Goal: Communication & Community: Answer question/provide support

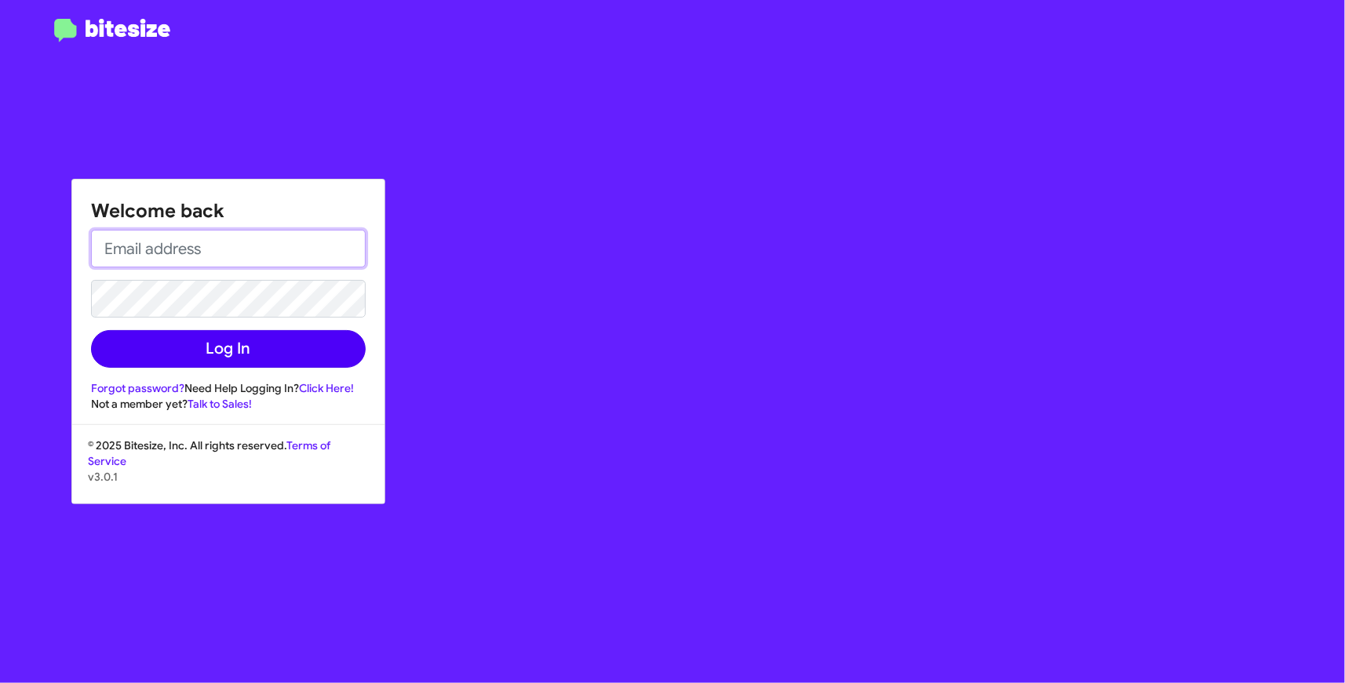
type input "[EMAIL_ADDRESS][DOMAIN_NAME]"
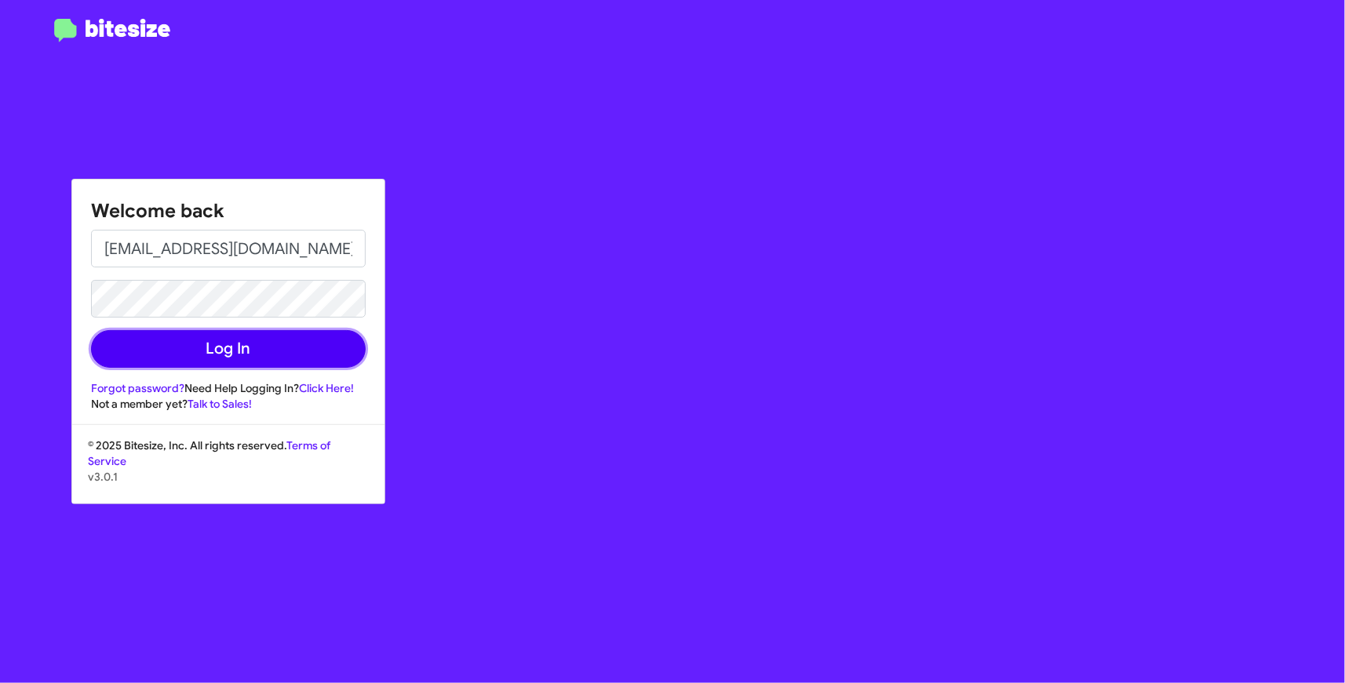
click at [242, 351] on button "Log In" at bounding box center [228, 349] width 275 height 38
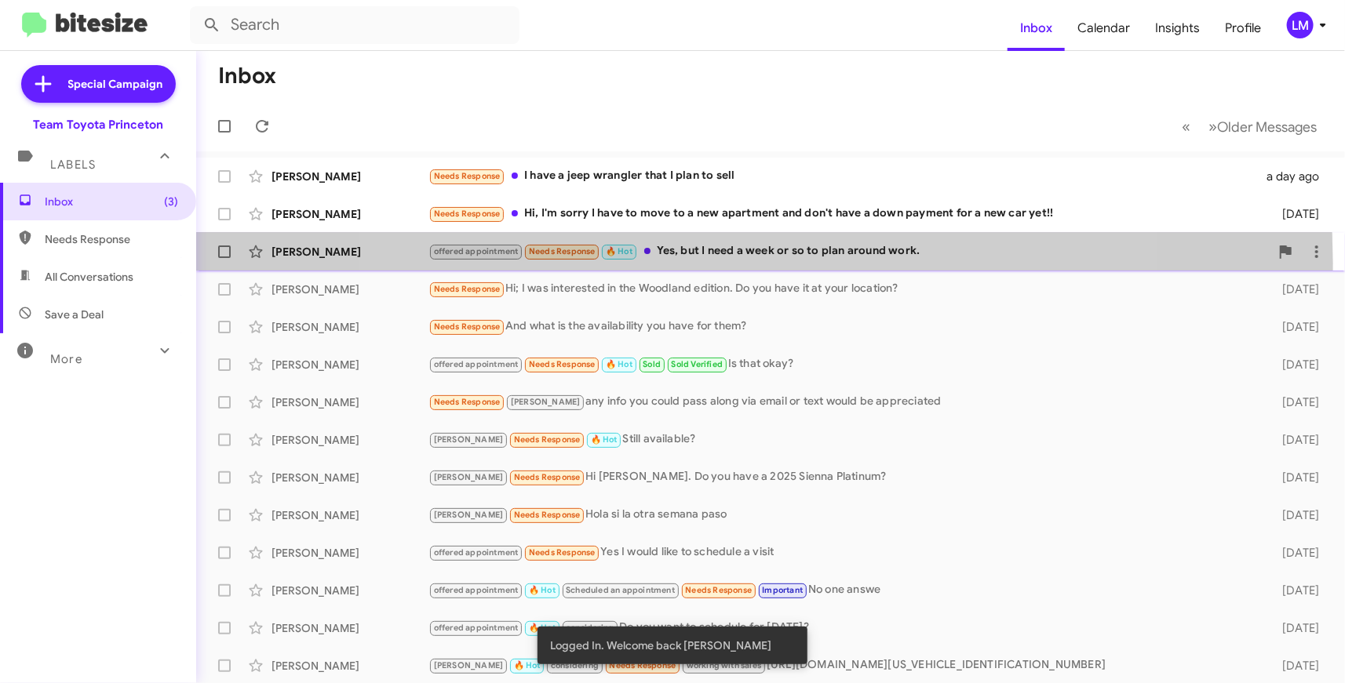
click at [746, 263] on div "[PERSON_NAME] offered appointment Needs Response 🔥 Hot Yes, but I need a week o…" at bounding box center [770, 251] width 1123 height 31
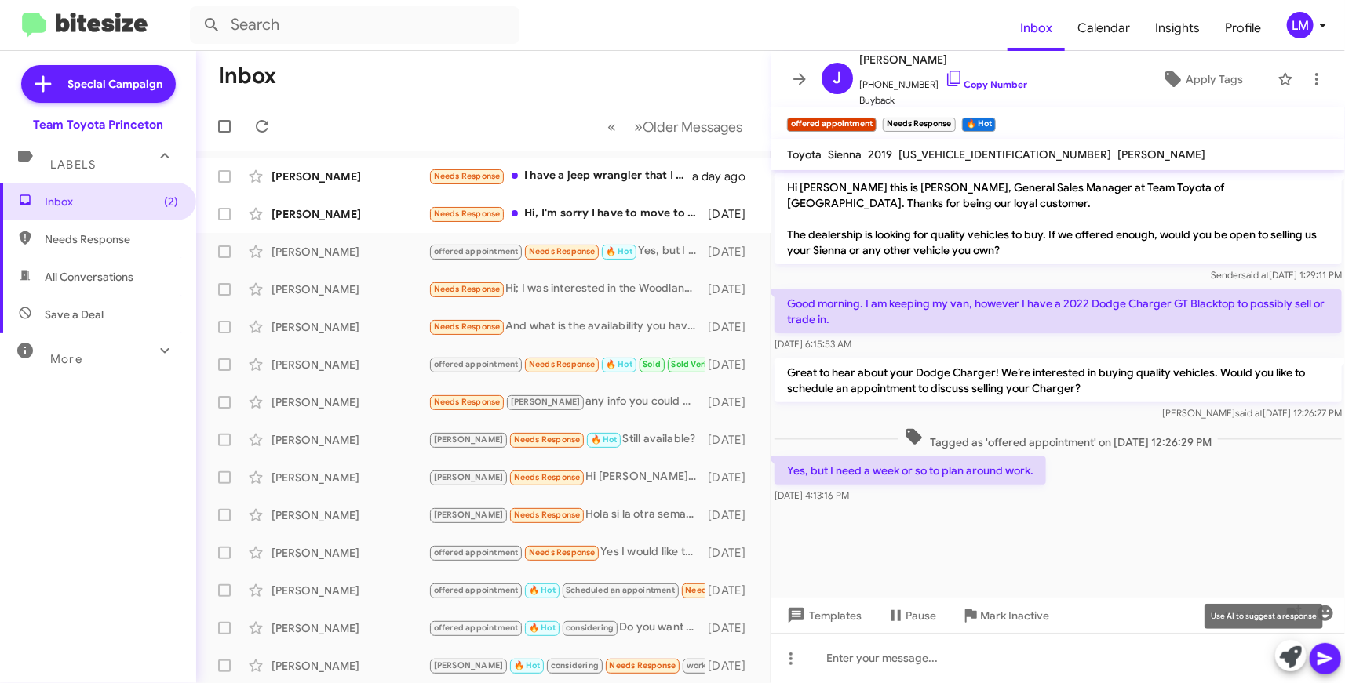
click at [1294, 652] on icon at bounding box center [1291, 657] width 22 height 22
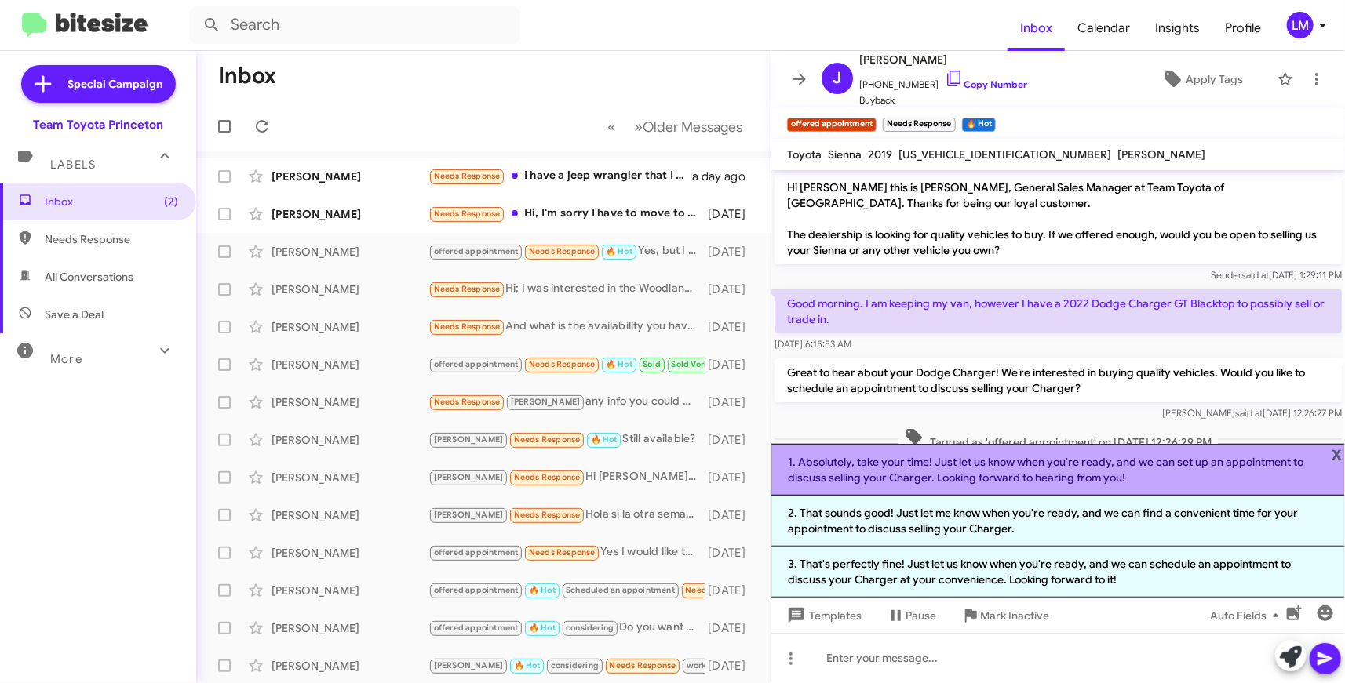
click at [1065, 479] on li "1. Absolutely, take your time! Just let us know when you're ready, and we can s…" at bounding box center [1057, 470] width 573 height 52
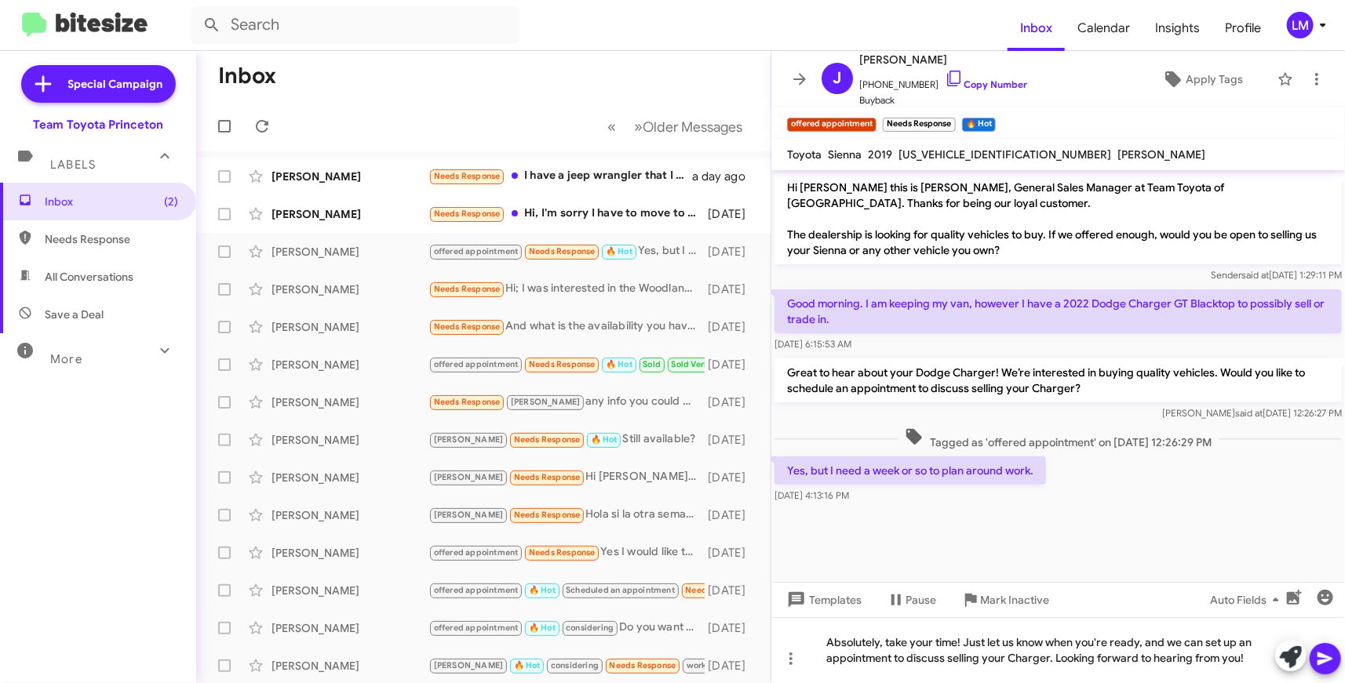
click at [1319, 654] on icon at bounding box center [1324, 659] width 15 height 13
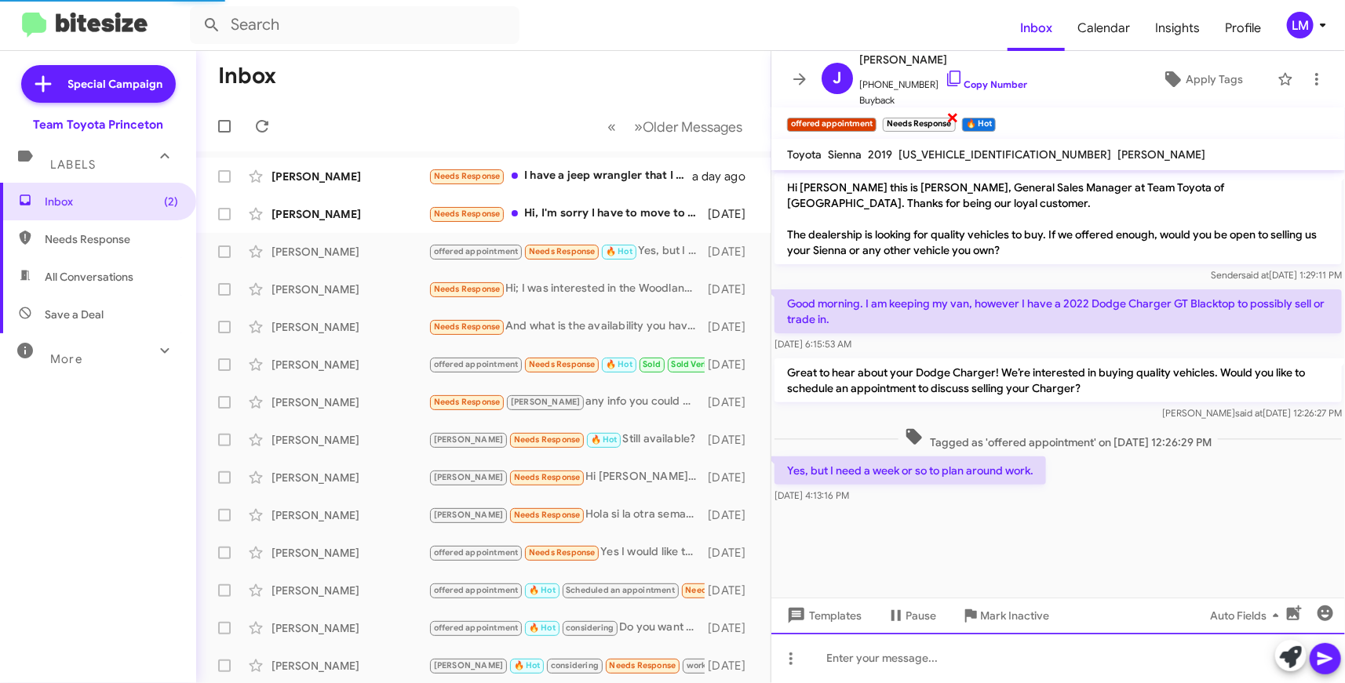
scroll to position [2, 0]
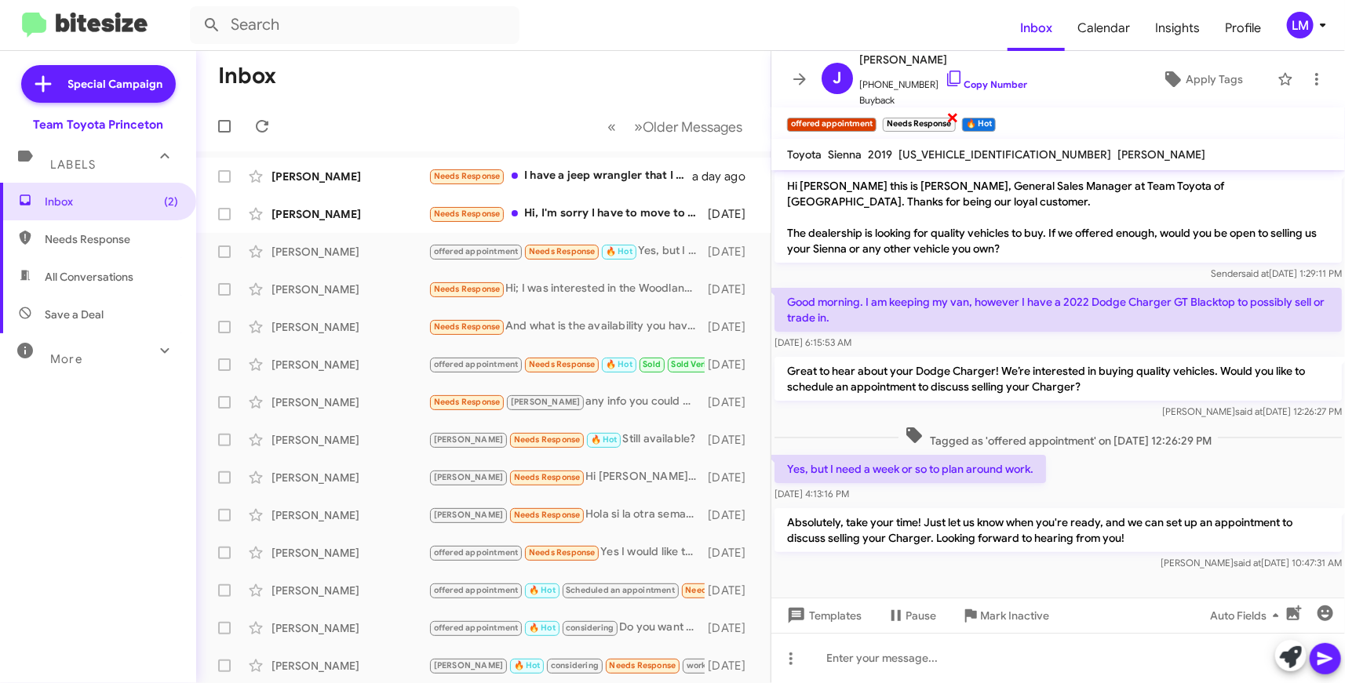
click at [952, 115] on span "×" at bounding box center [953, 116] width 13 height 19
click at [576, 175] on div "Needs Response I have a jeep wrangler that I plan to sell" at bounding box center [561, 176] width 267 height 18
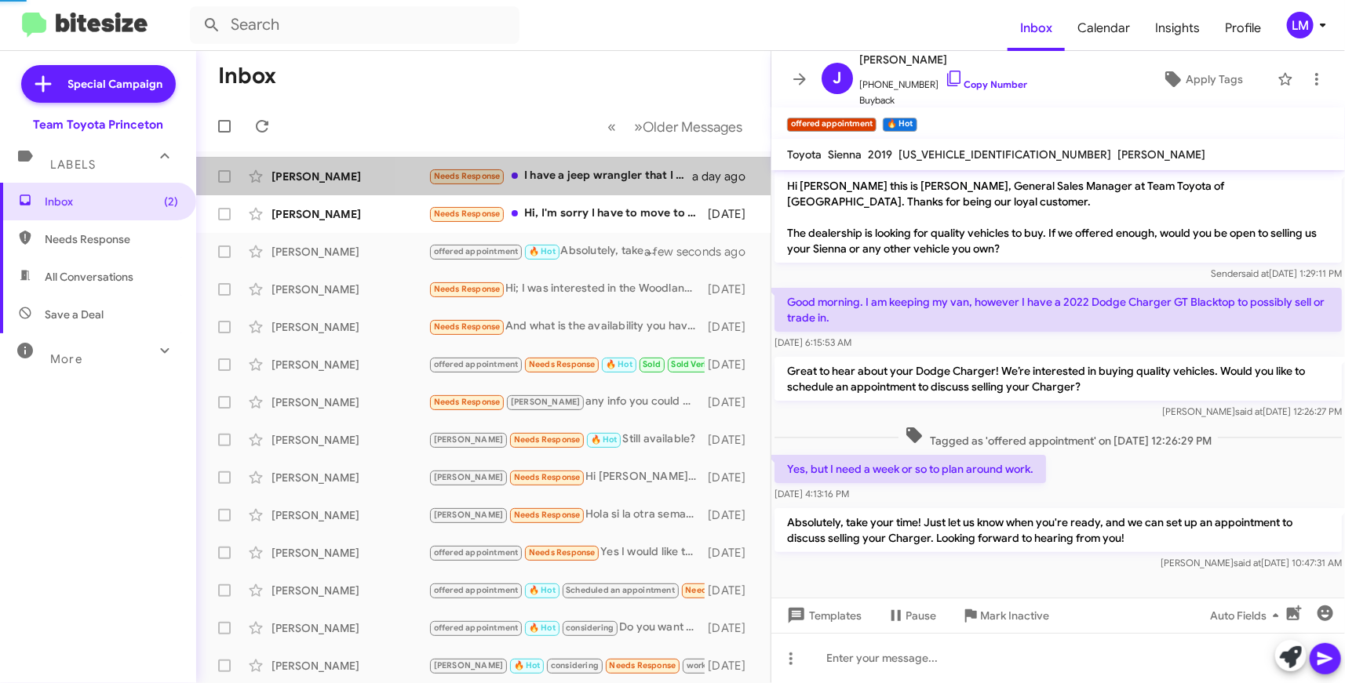
scroll to position [14, 0]
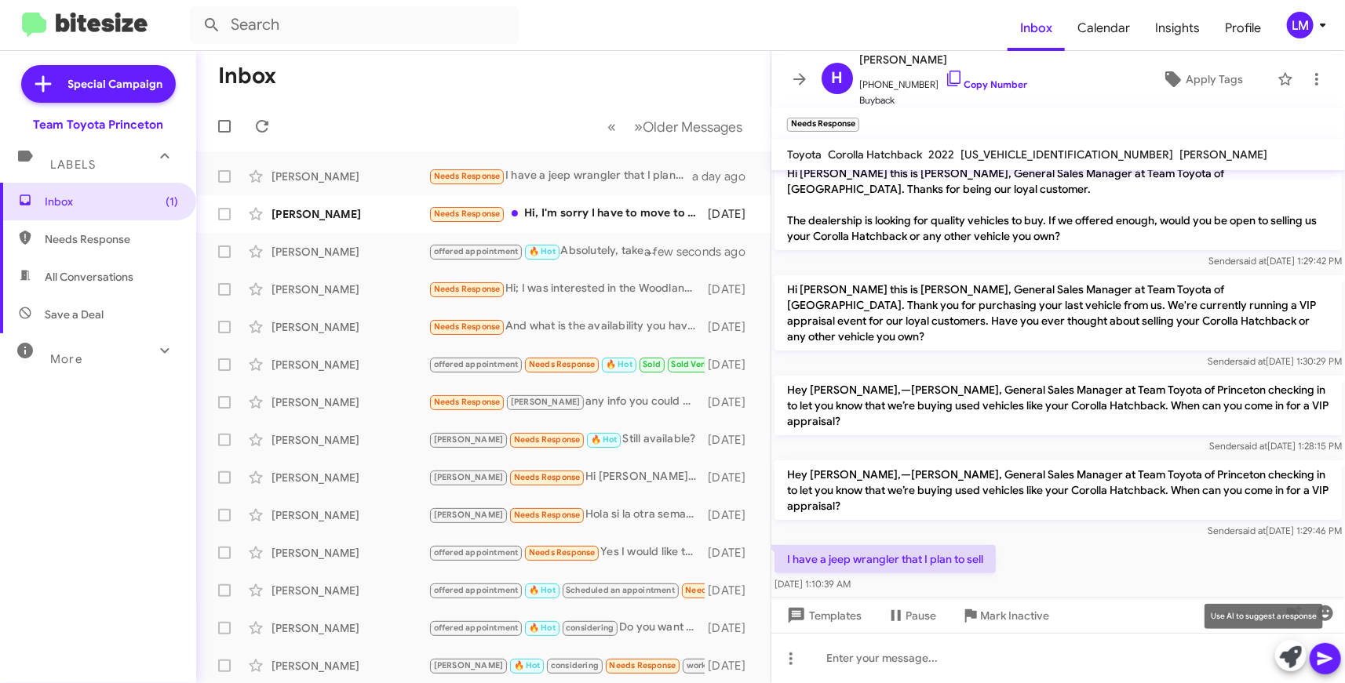
click at [1290, 654] on icon at bounding box center [1291, 657] width 22 height 22
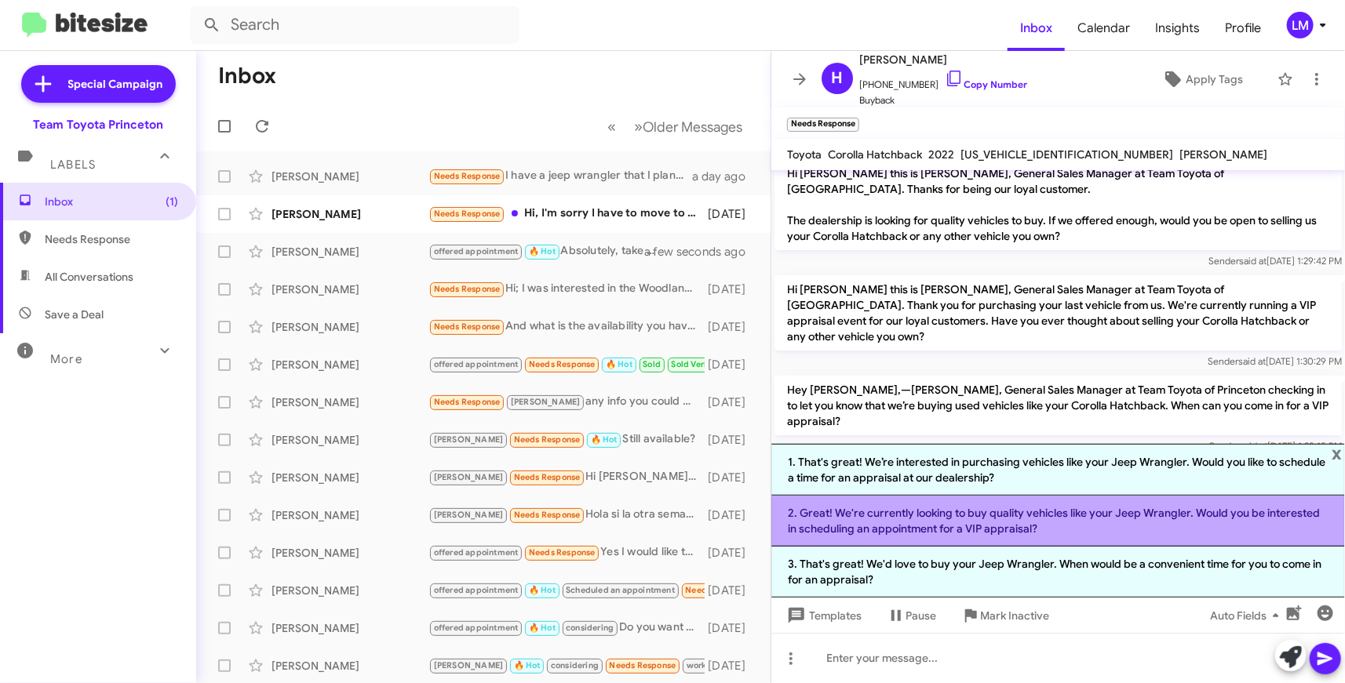
click at [944, 529] on li "2. Great! We're currently looking to buy quality vehicles like your Jeep Wrangl…" at bounding box center [1057, 521] width 573 height 51
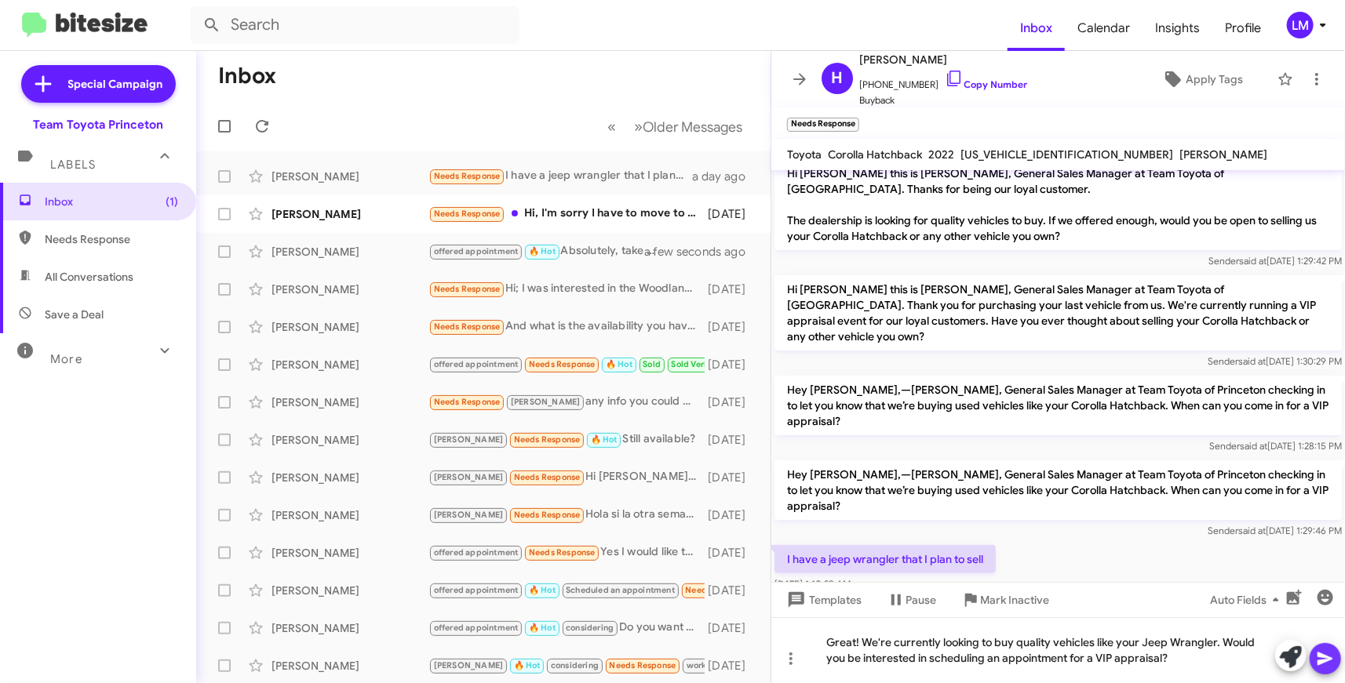
click at [1329, 657] on icon at bounding box center [1324, 659] width 15 height 13
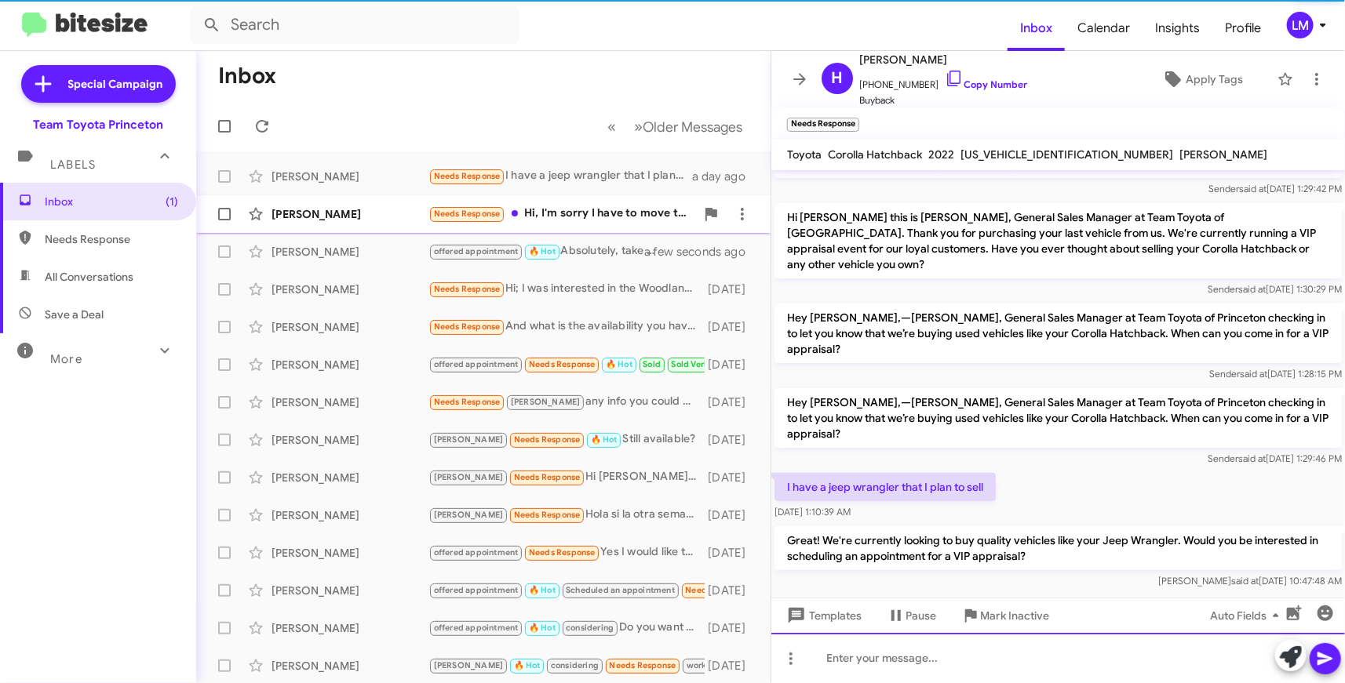
scroll to position [88, 0]
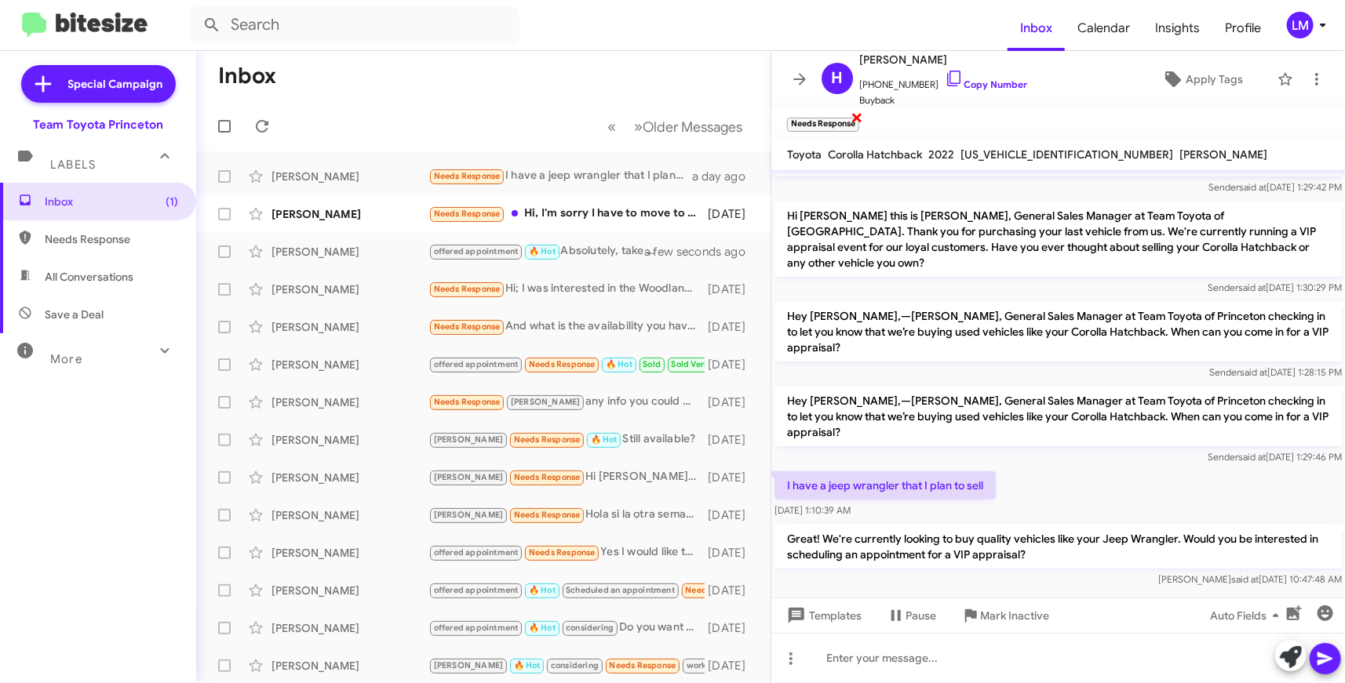
click at [857, 116] on span "×" at bounding box center [856, 116] width 13 height 19
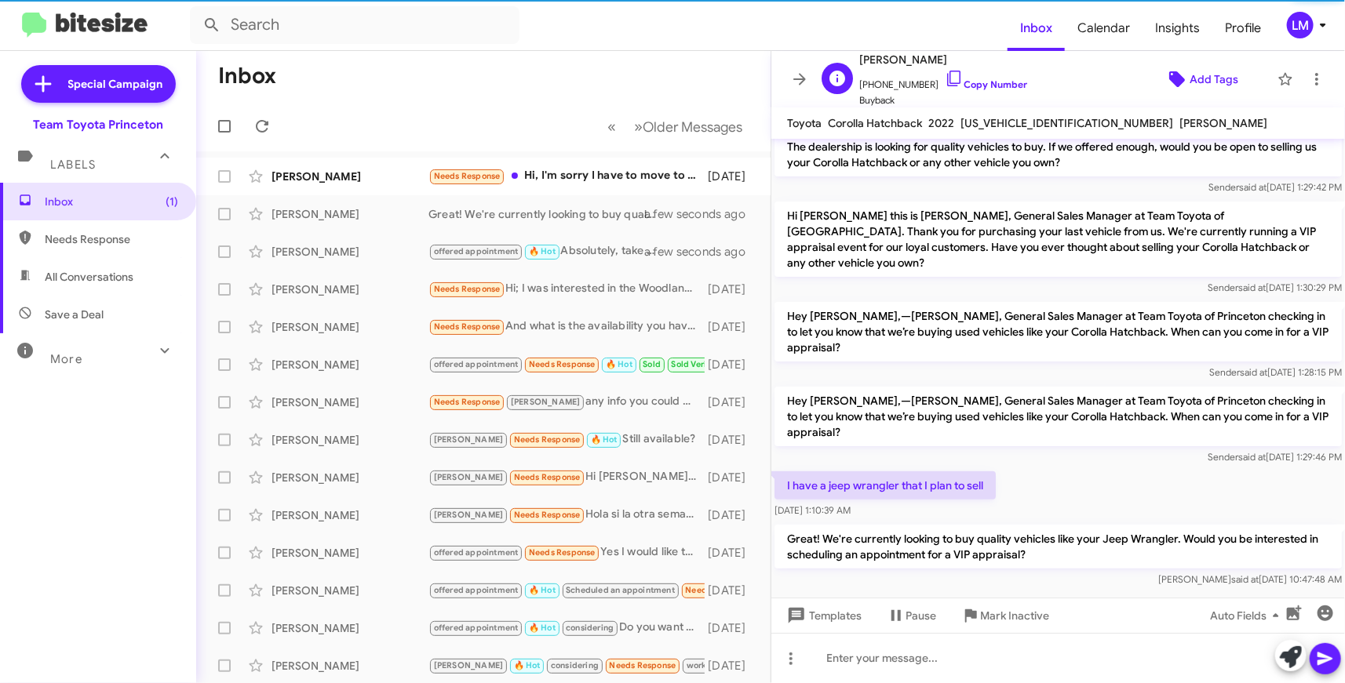
click at [1169, 76] on icon at bounding box center [1177, 79] width 16 height 16
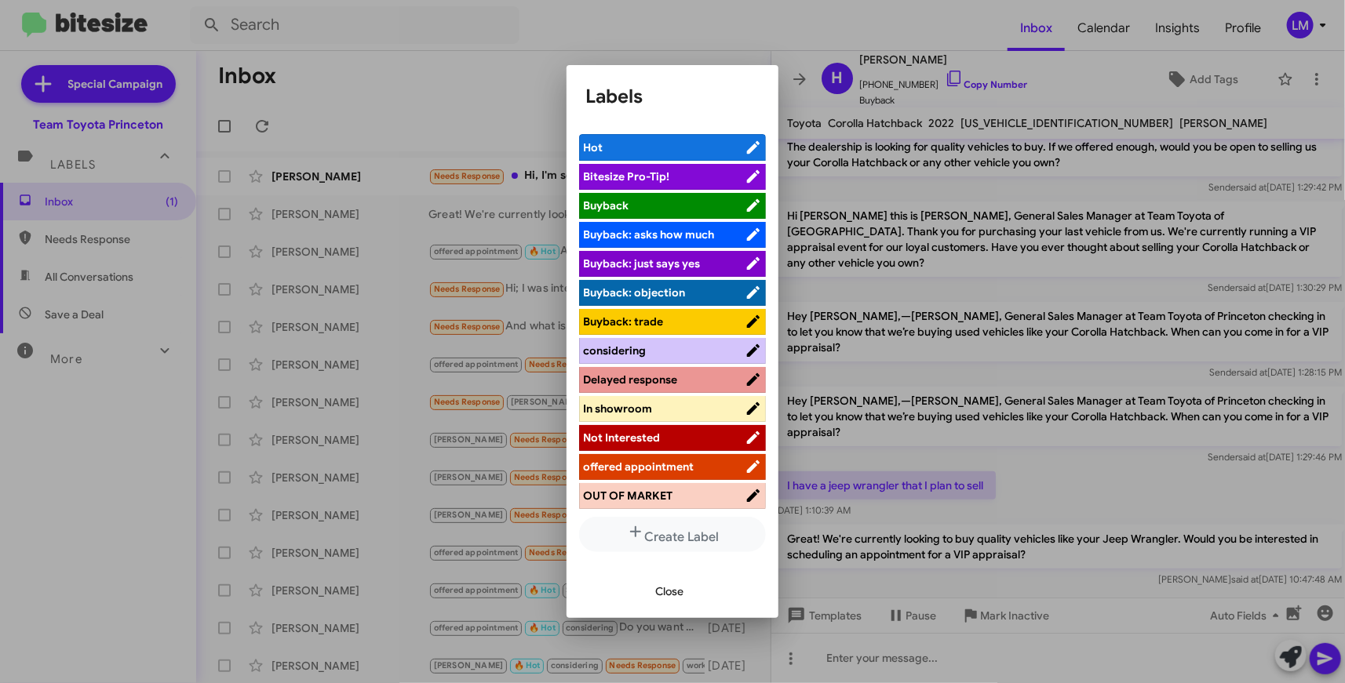
click at [643, 152] on span "Hot" at bounding box center [664, 148] width 162 height 16
drag, startPoint x: 680, startPoint y: 590, endPoint x: 696, endPoint y: 582, distance: 17.5
click at [683, 591] on span "Close" at bounding box center [669, 591] width 28 height 28
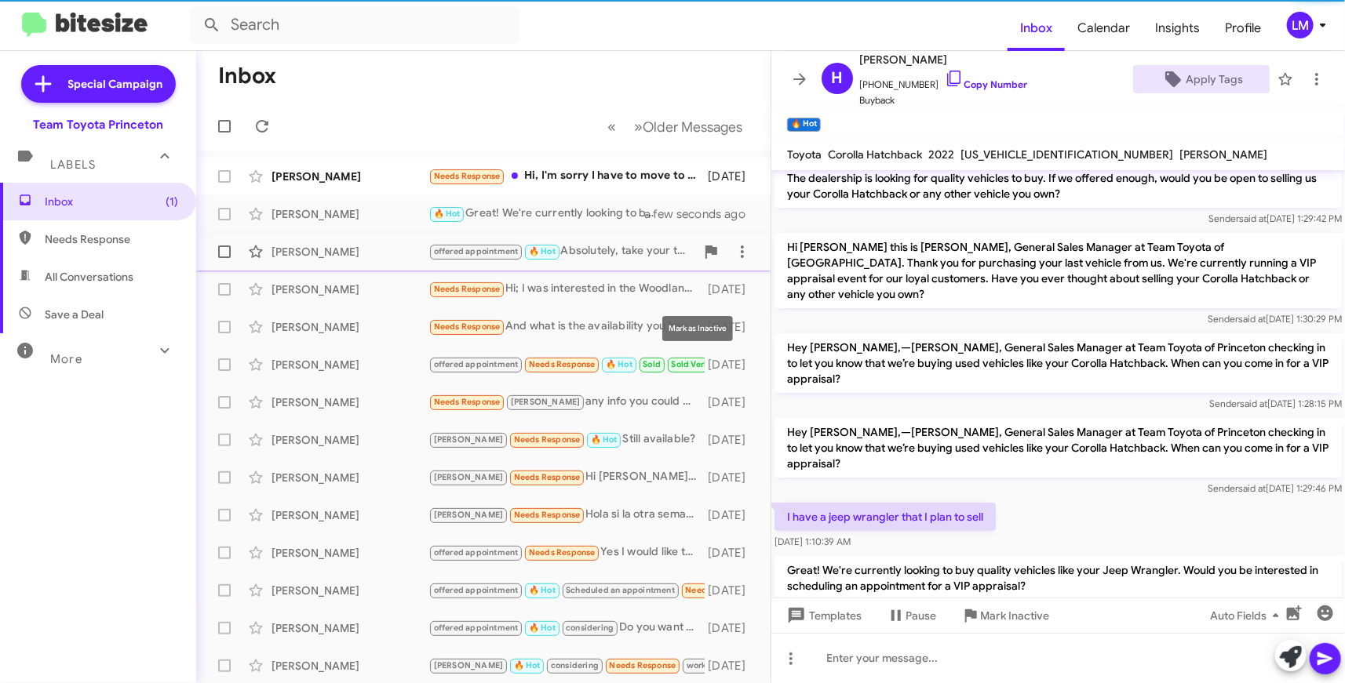
scroll to position [88, 0]
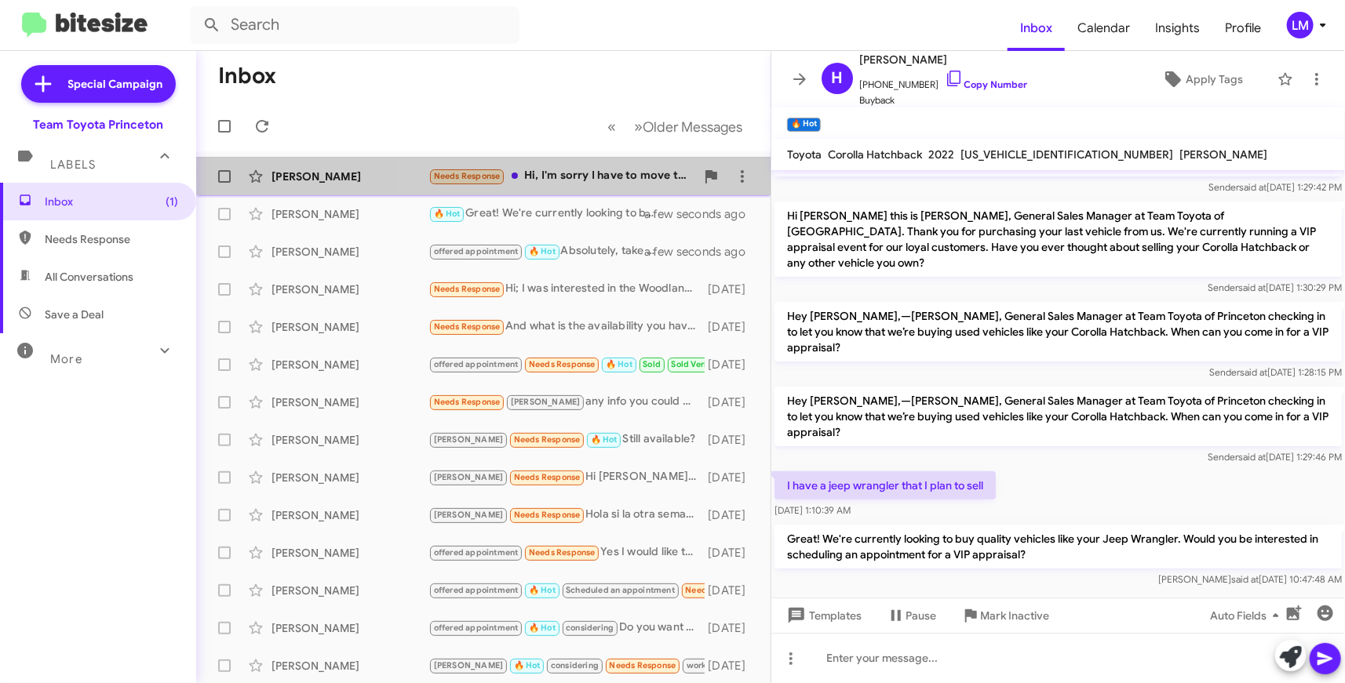
click at [616, 173] on div "Needs Response Hi, I'm sorry I have to move to a new apartment and don't have a…" at bounding box center [561, 176] width 267 height 18
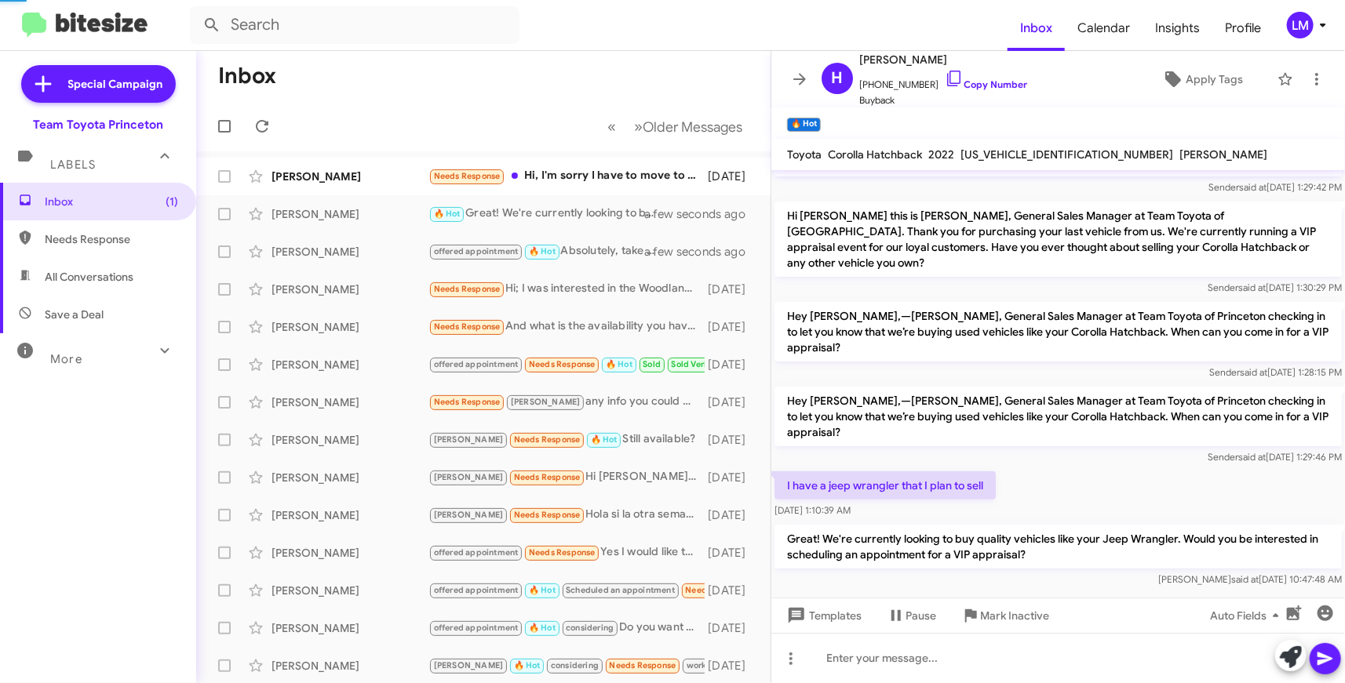
scroll to position [178, 0]
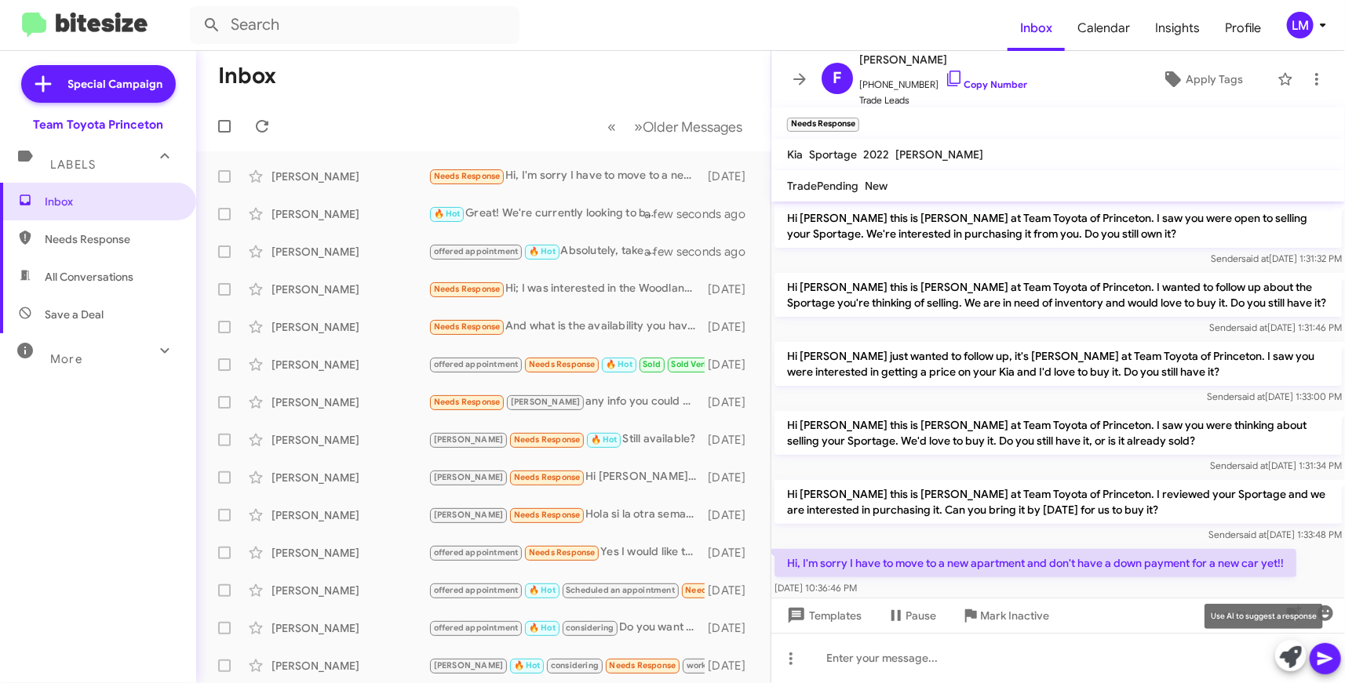
click at [1290, 656] on icon at bounding box center [1291, 657] width 22 height 22
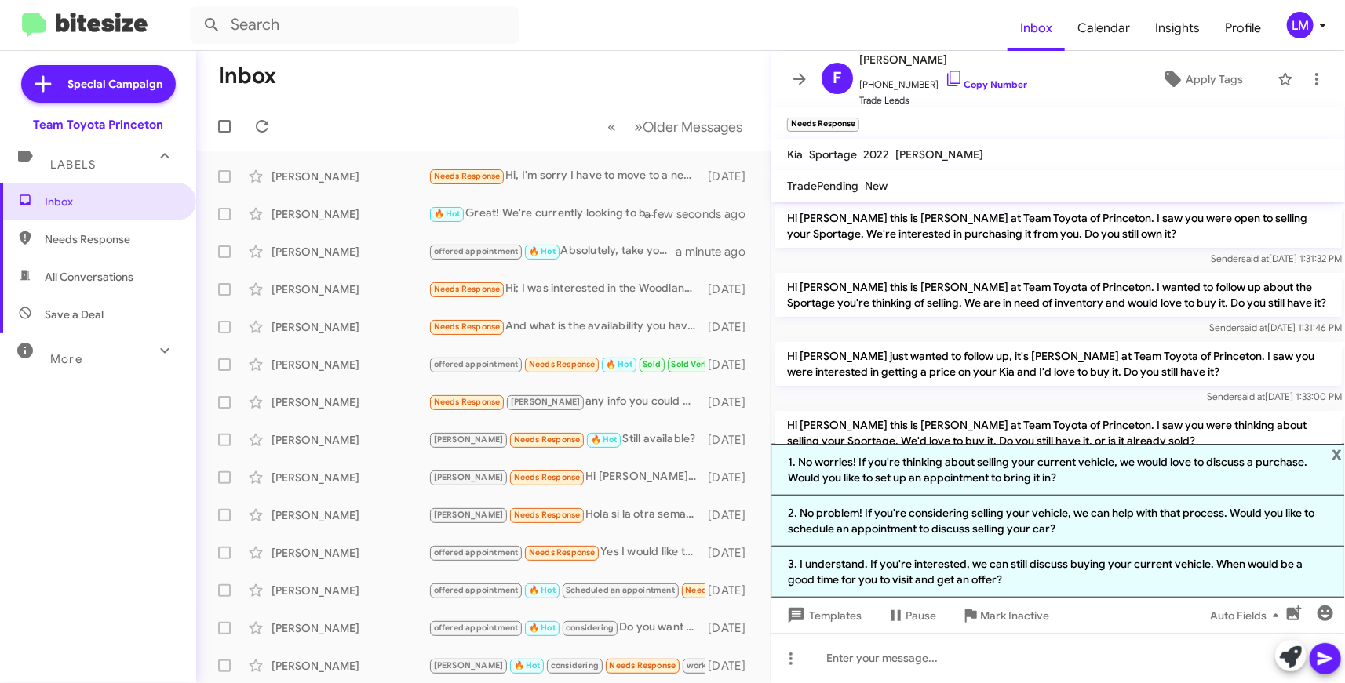
drag, startPoint x: 1149, startPoint y: 566, endPoint x: 1210, endPoint y: 582, distance: 62.6
click at [1154, 566] on li "3. I understand. If you're interested, we can still discuss buying your current…" at bounding box center [1057, 572] width 573 height 51
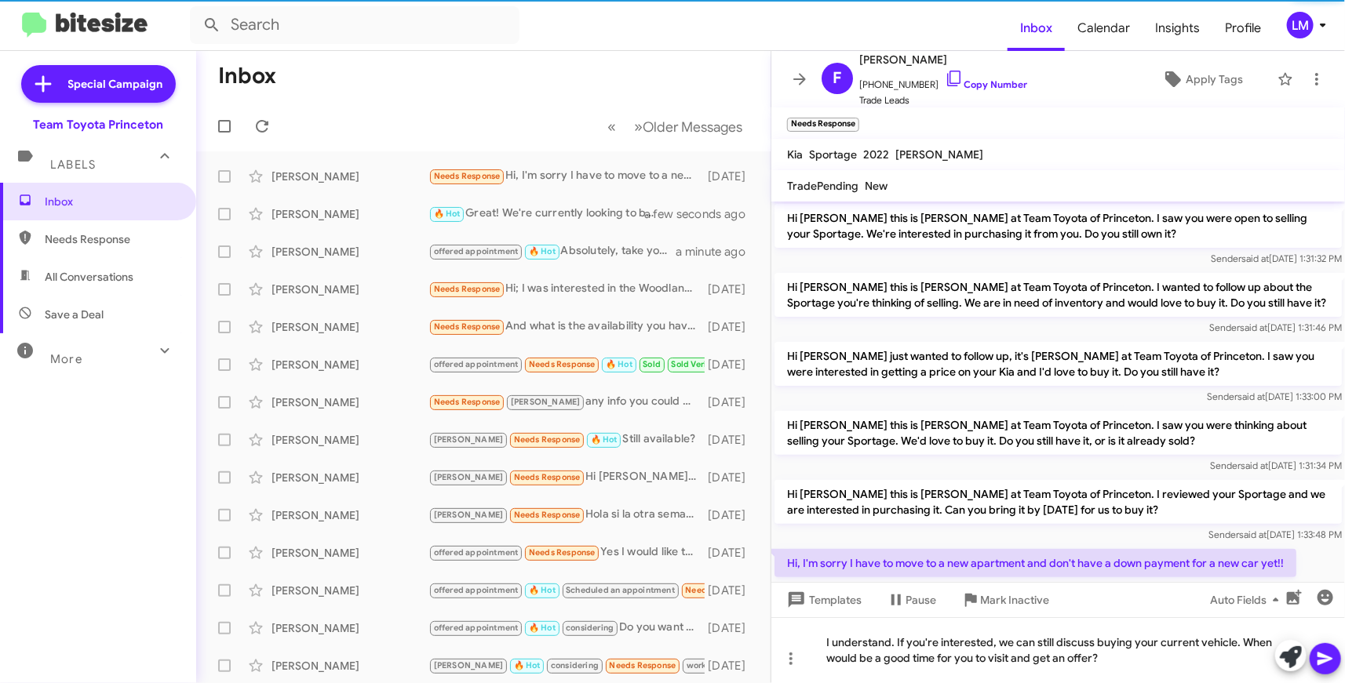
click at [1329, 655] on icon at bounding box center [1325, 659] width 19 height 19
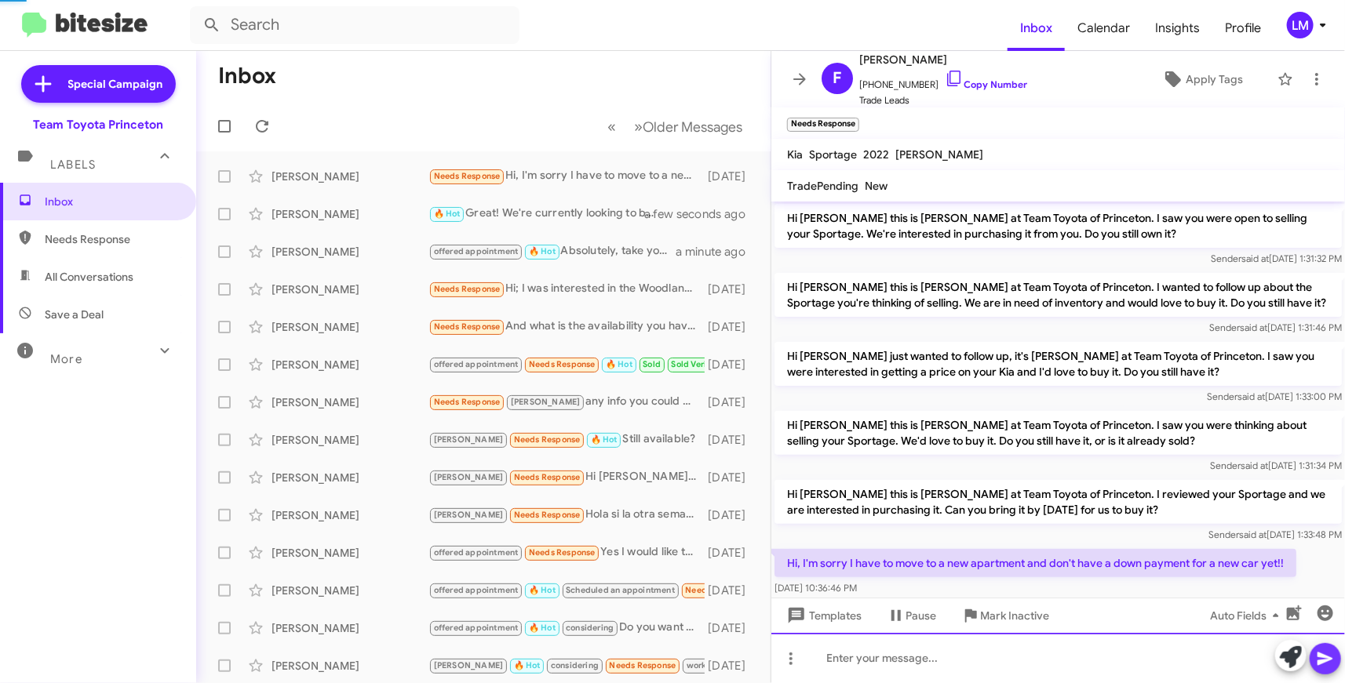
scroll to position [0, 0]
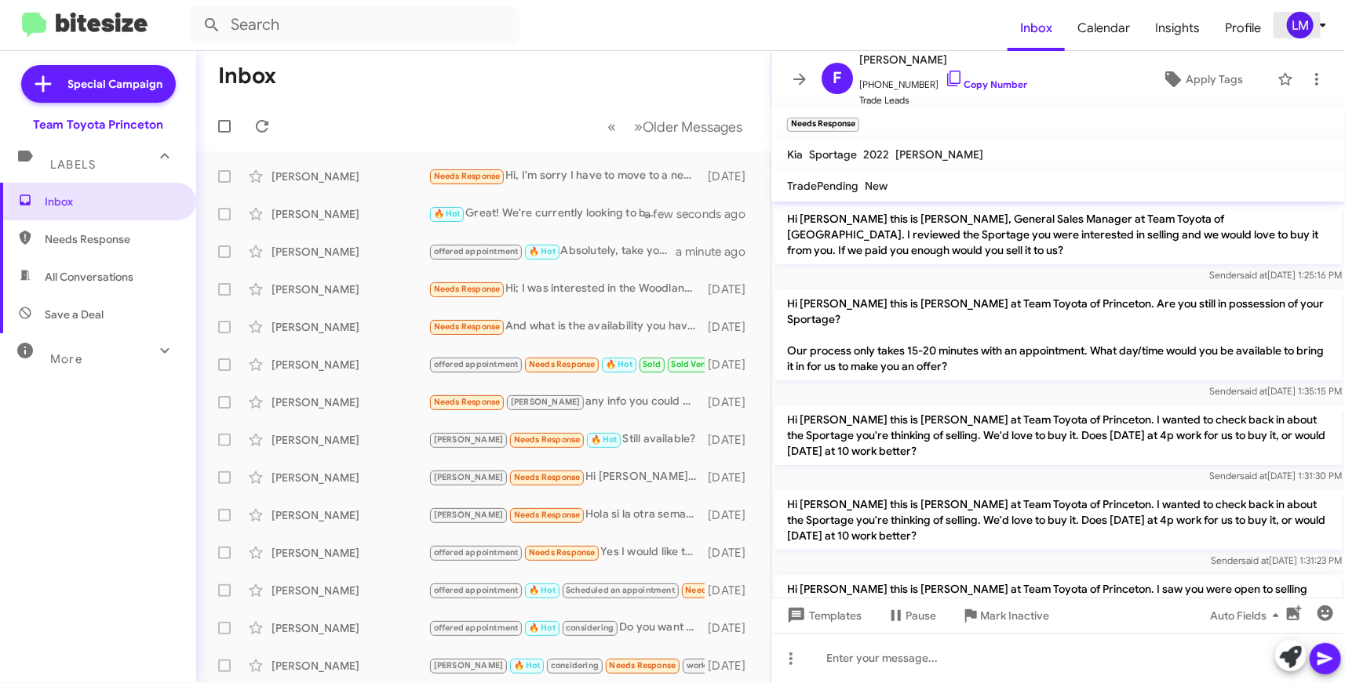
click at [1323, 34] on icon at bounding box center [1322, 25] width 19 height 19
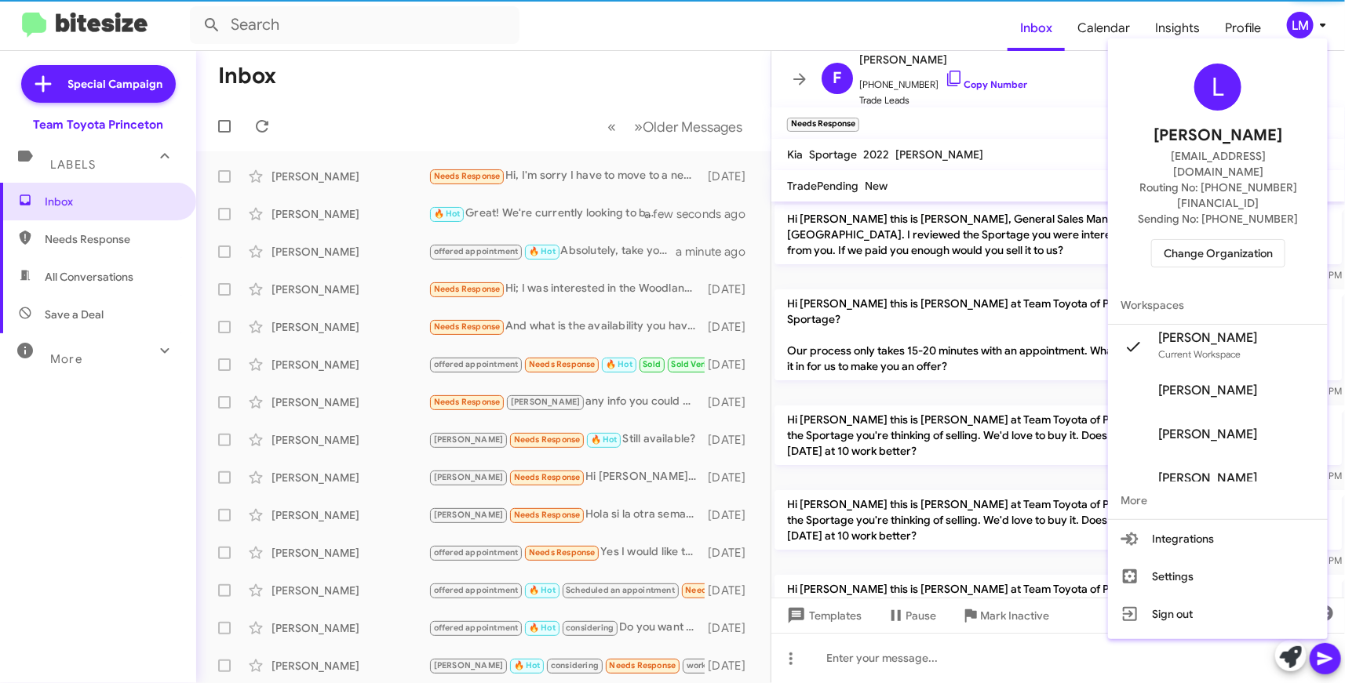
click at [1205, 240] on span "Change Organization" at bounding box center [1217, 253] width 109 height 27
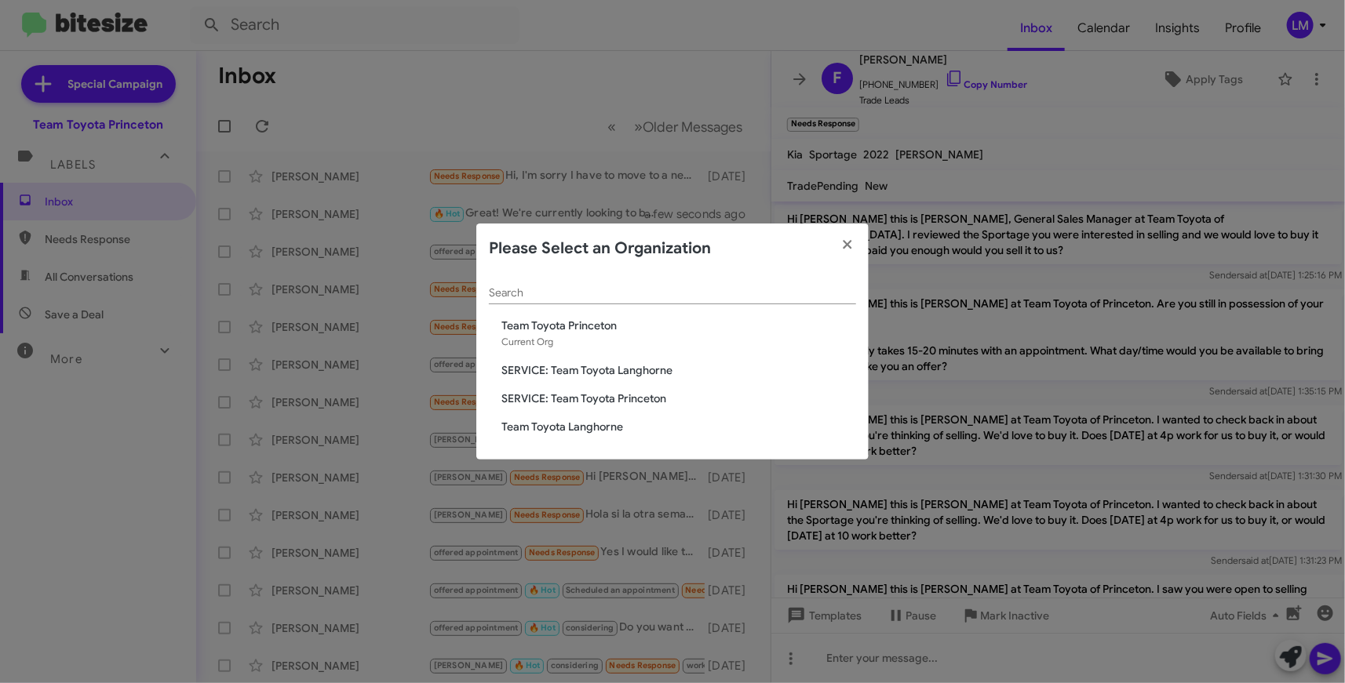
drag, startPoint x: 544, startPoint y: 429, endPoint x: 613, endPoint y: 432, distance: 69.1
click at [546, 430] on span "Team Toyota Langhorne" at bounding box center [678, 427] width 355 height 16
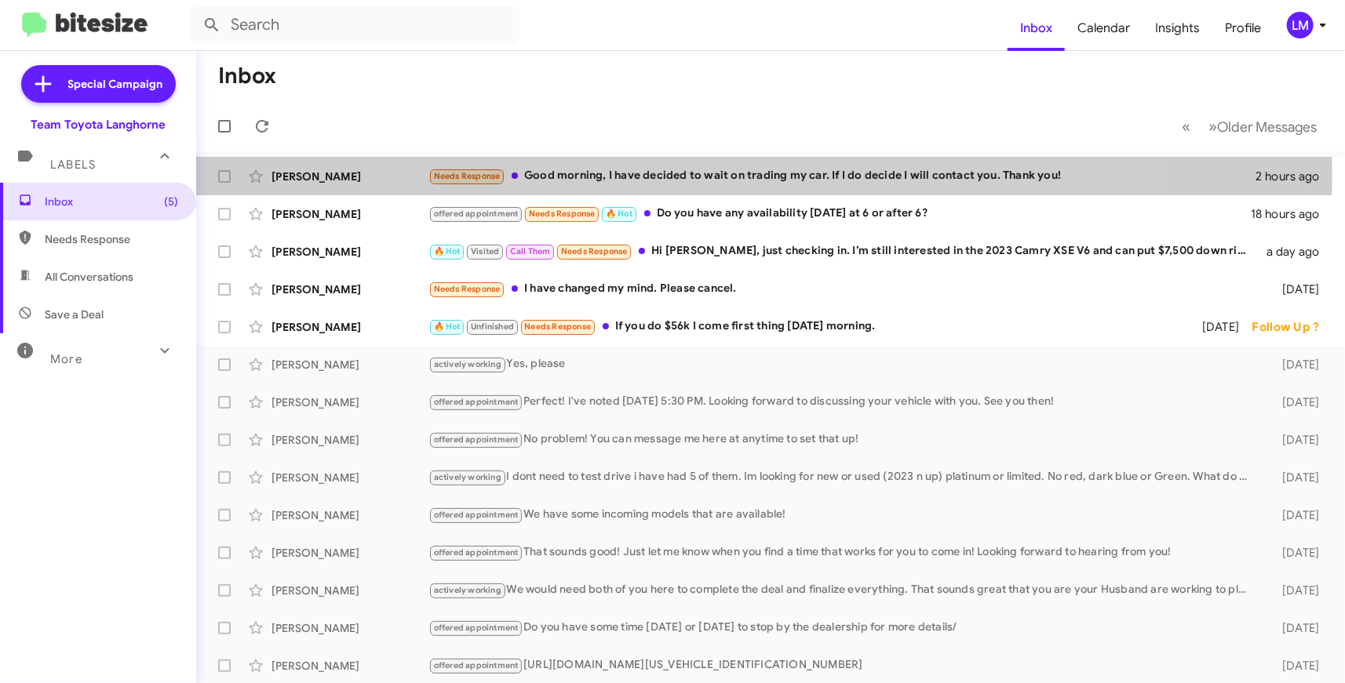
drag, startPoint x: 748, startPoint y: 173, endPoint x: 764, endPoint y: 176, distance: 16.6
click at [748, 173] on div "Needs Response Good morning, I have decided to wait on trading my car. If I do …" at bounding box center [842, 176] width 828 height 18
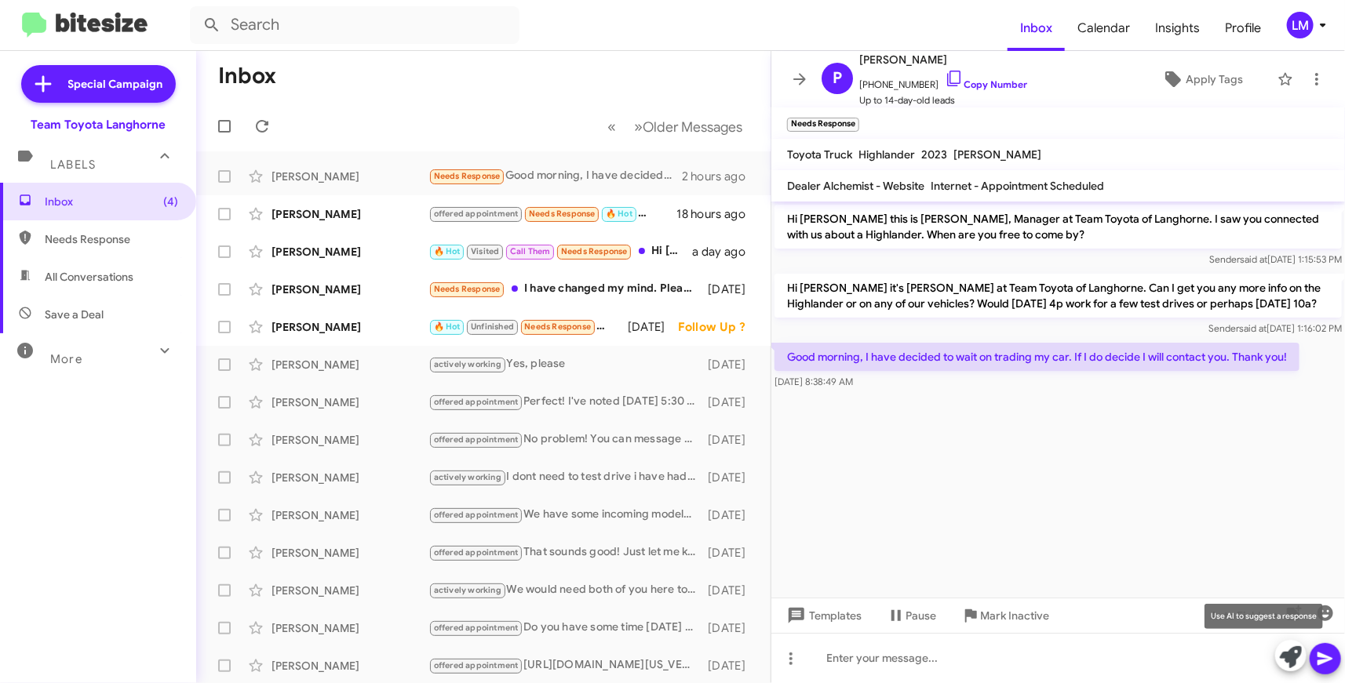
click at [1283, 660] on icon at bounding box center [1291, 657] width 22 height 22
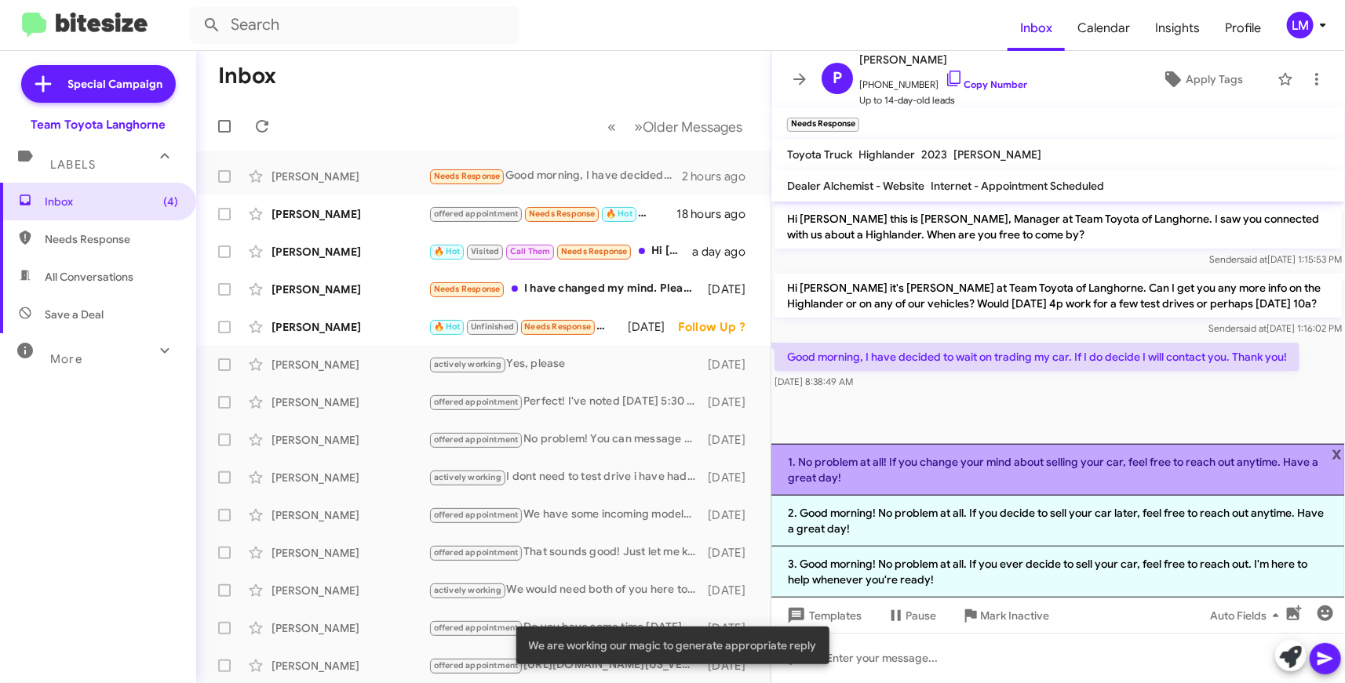
click at [948, 481] on li "1. No problem at all! If you change your mind about selling your car, feel free…" at bounding box center [1057, 470] width 573 height 52
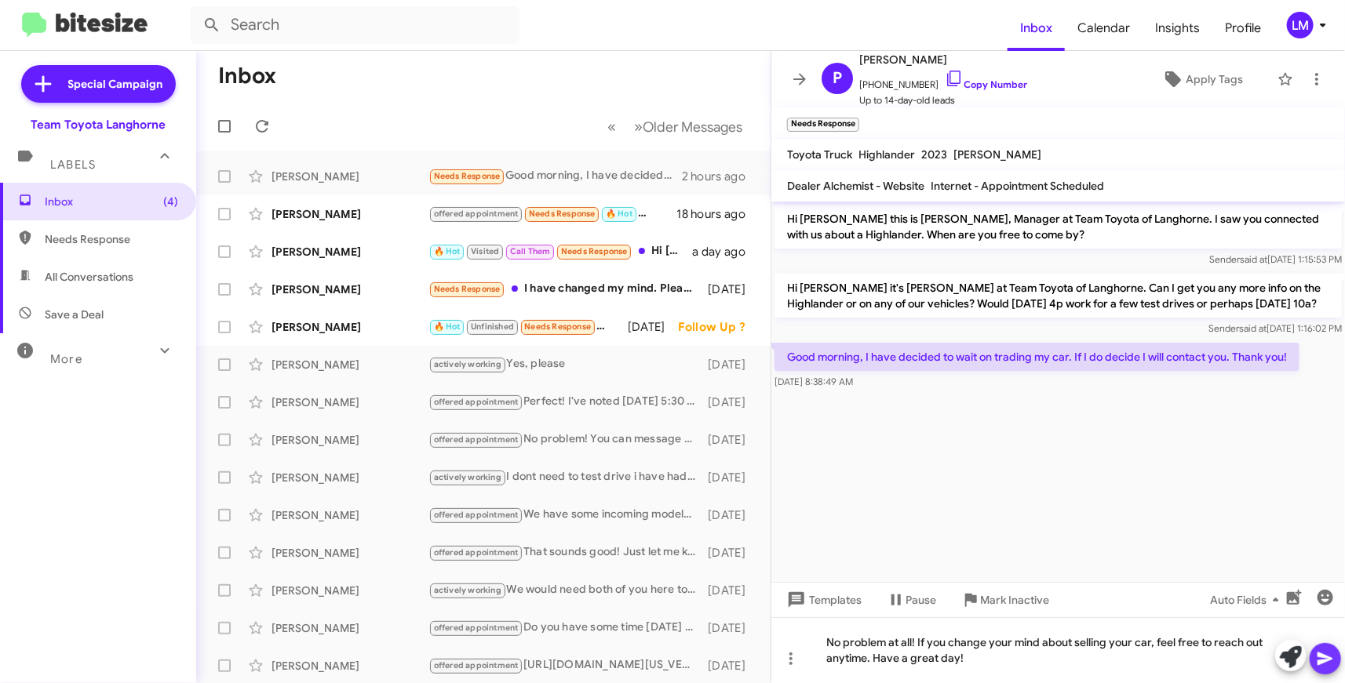
click at [1326, 660] on icon at bounding box center [1324, 659] width 15 height 13
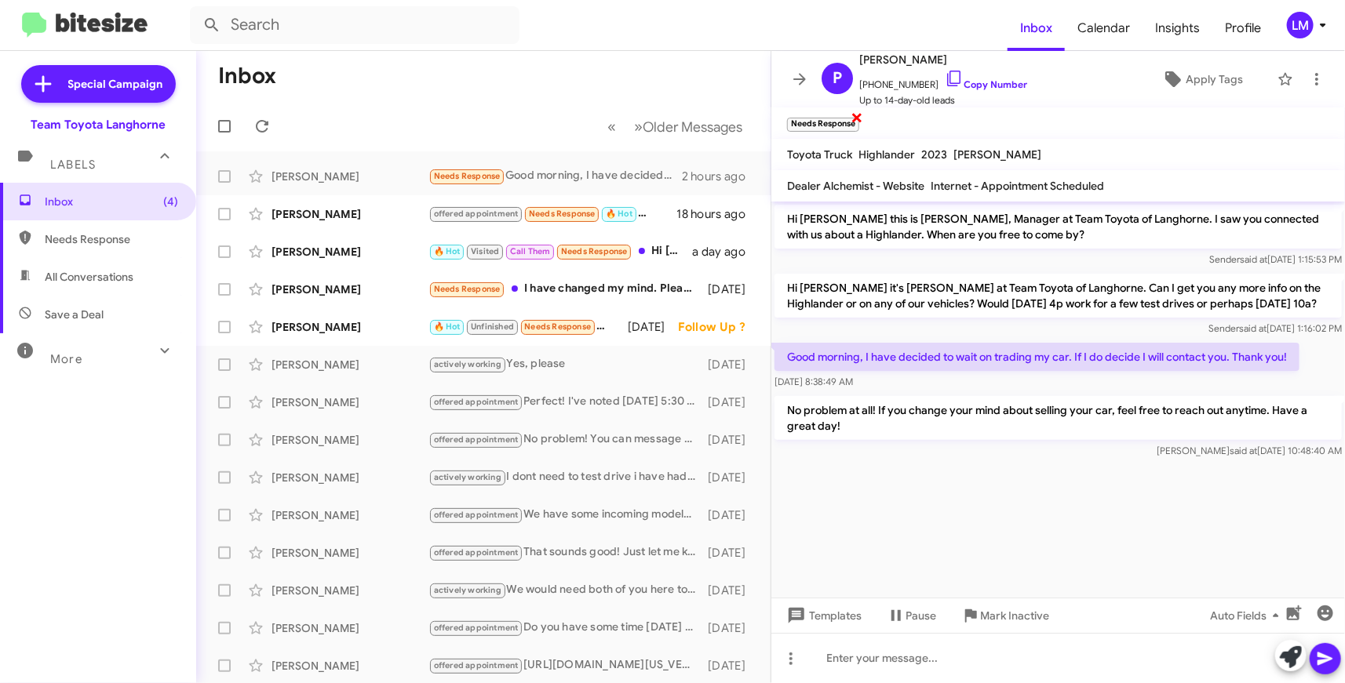
click at [858, 118] on span "×" at bounding box center [856, 116] width 13 height 19
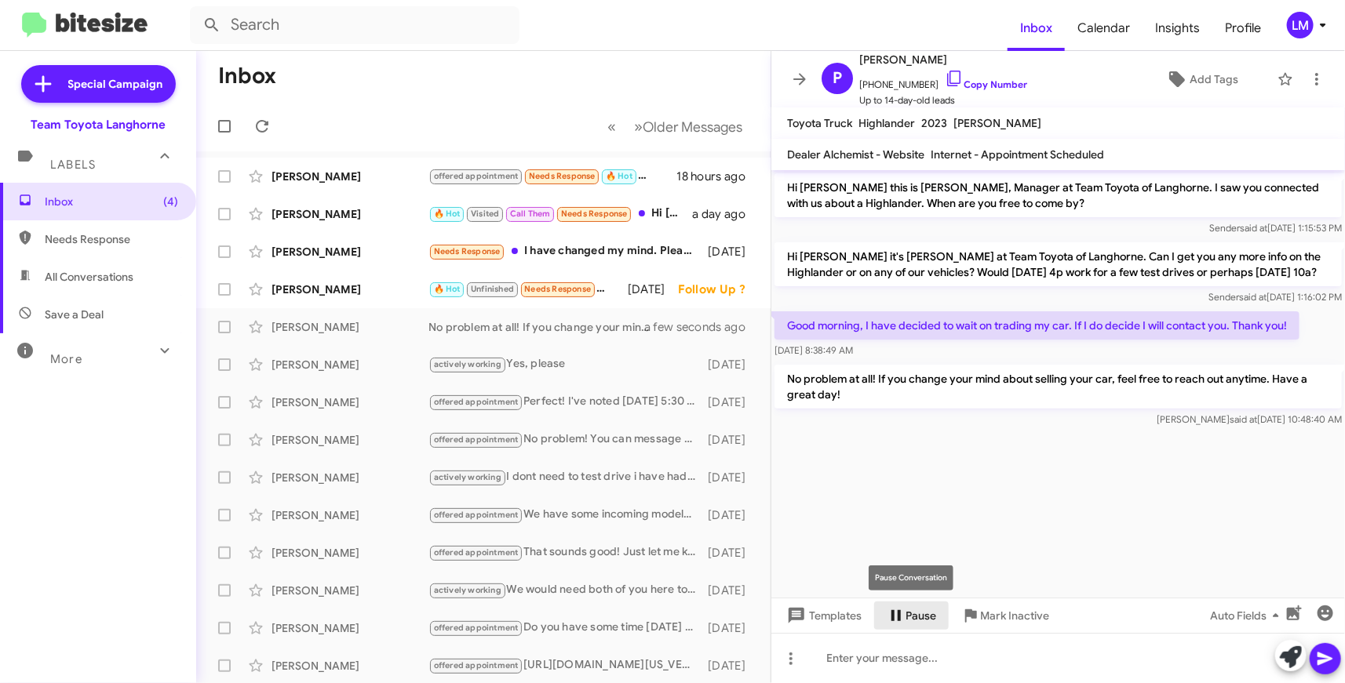
click at [921, 617] on span "Pause" at bounding box center [920, 616] width 31 height 28
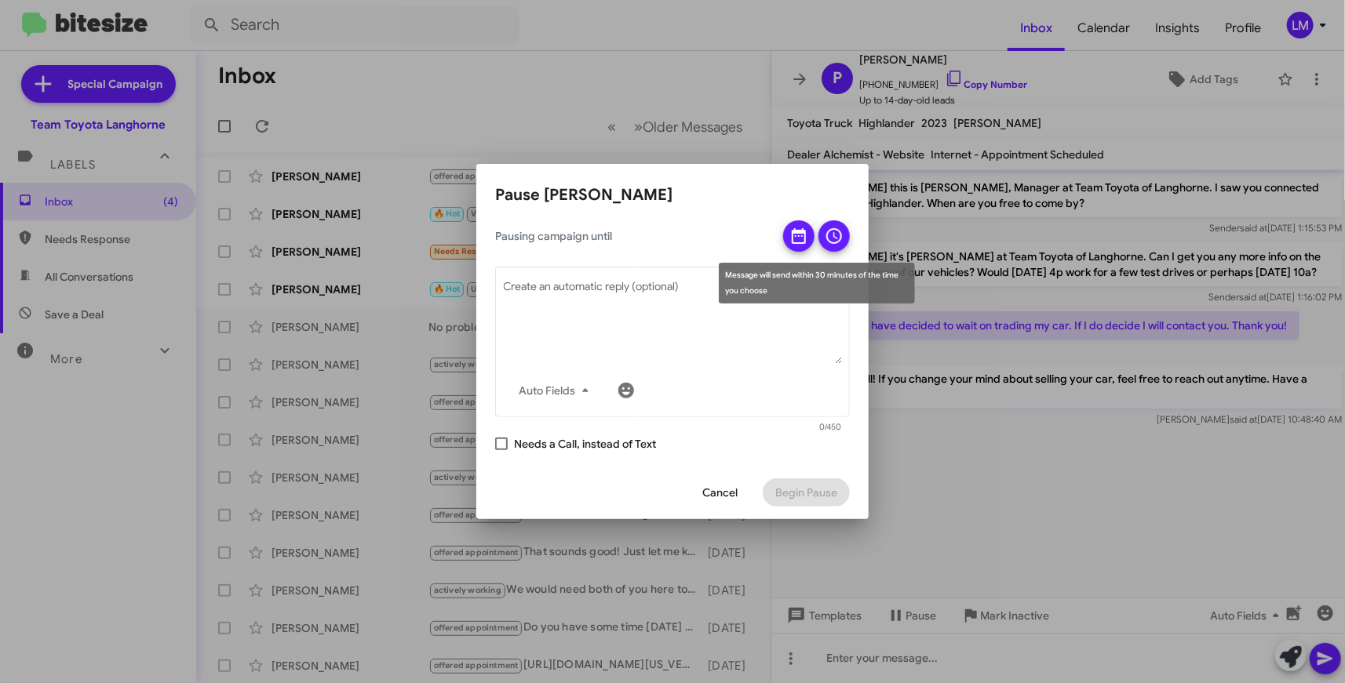
click at [797, 234] on icon at bounding box center [798, 236] width 19 height 19
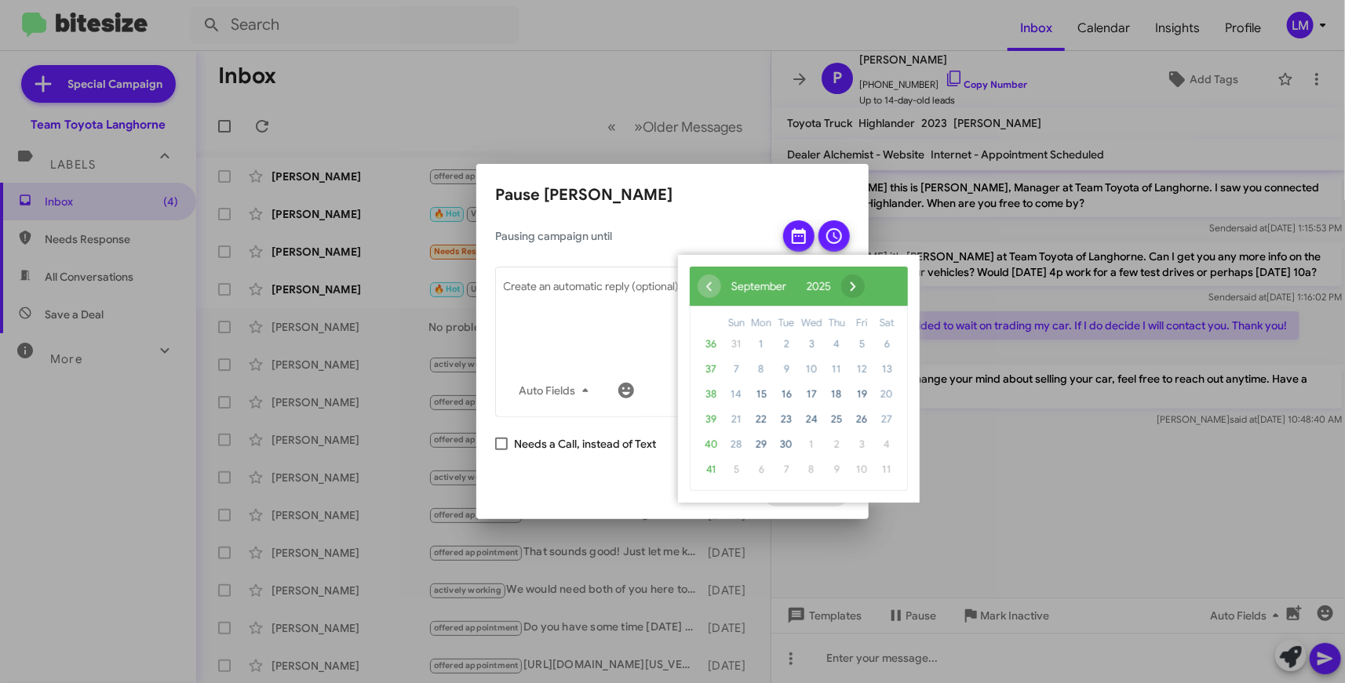
click at [865, 286] on span "›" at bounding box center [853, 287] width 24 height 24
click at [852, 286] on span "›" at bounding box center [840, 287] width 24 height 24
click at [858, 445] on span "28" at bounding box center [861, 444] width 25 height 25
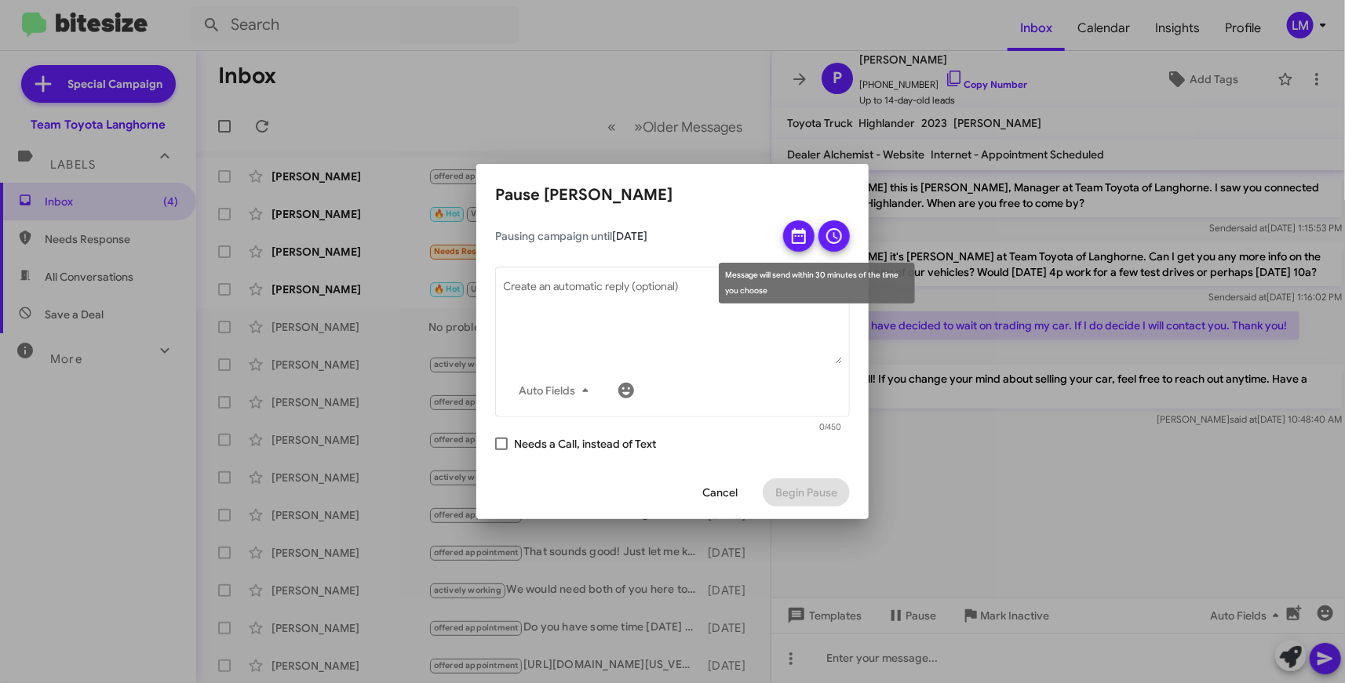
click at [835, 233] on icon at bounding box center [834, 236] width 19 height 19
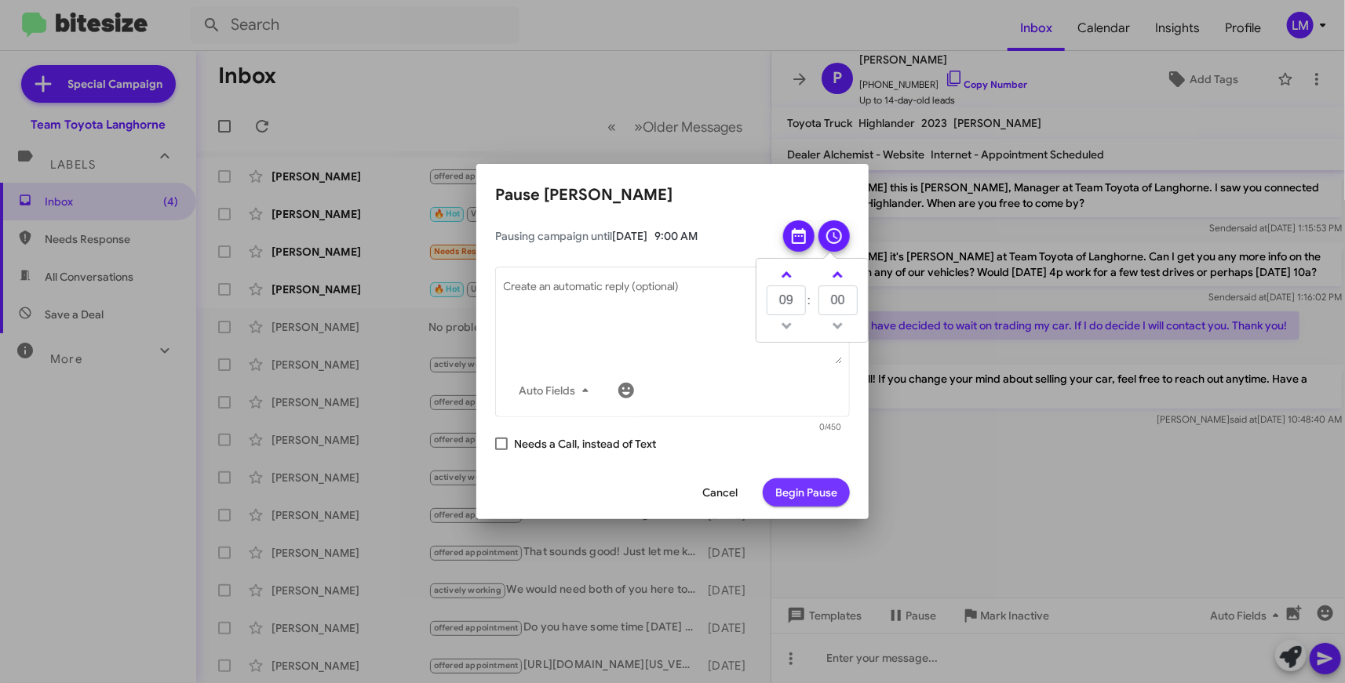
click at [817, 486] on span "Begin Pause" at bounding box center [806, 493] width 62 height 28
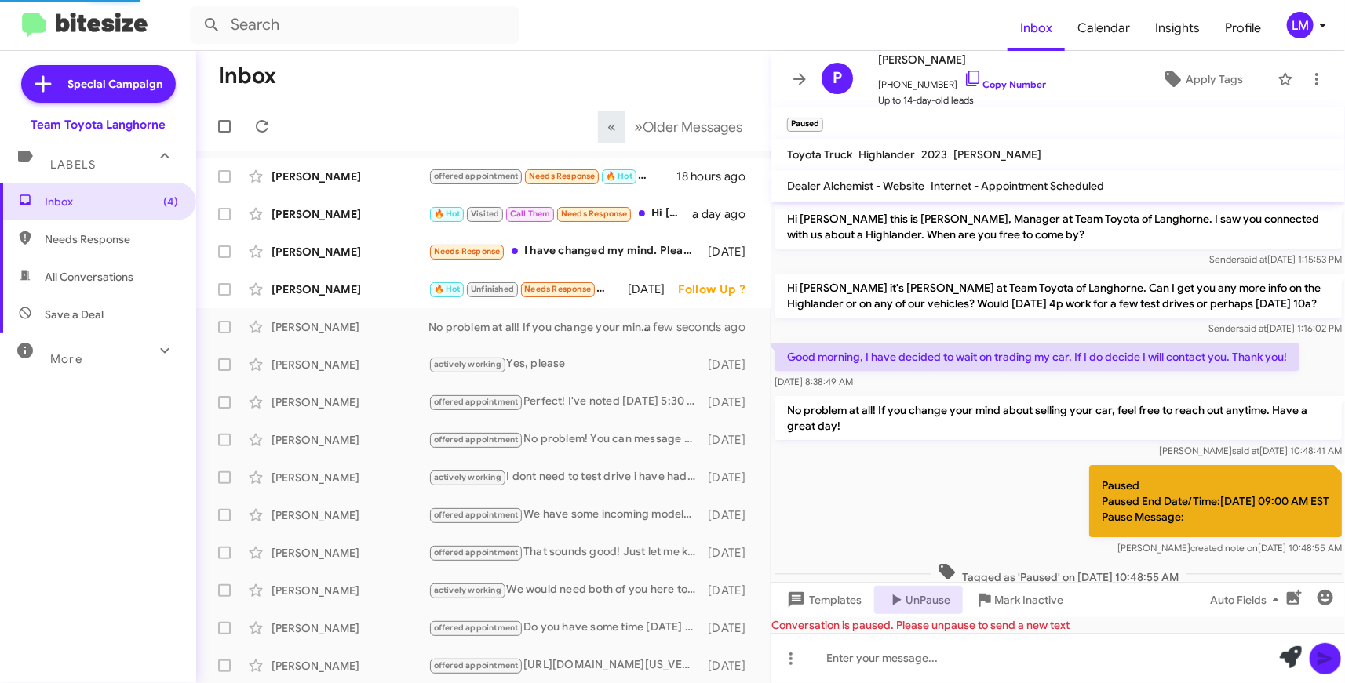
scroll to position [29, 0]
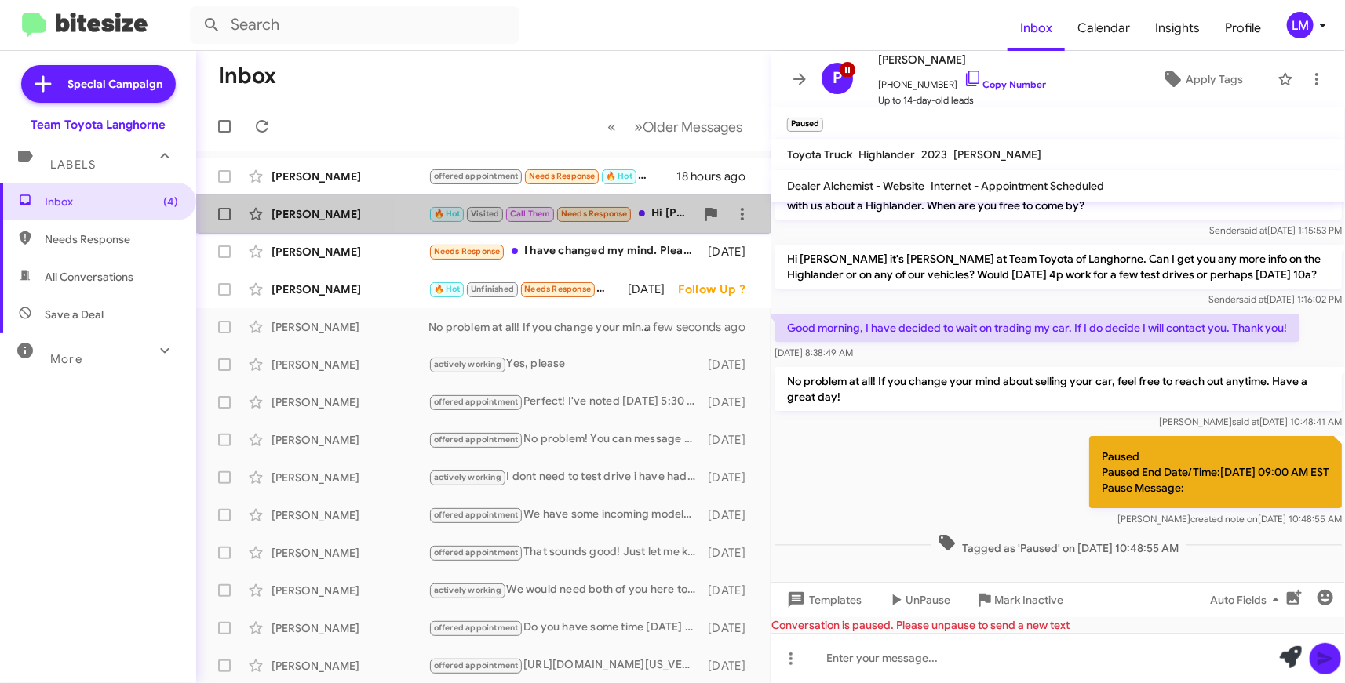
click at [667, 212] on div "🔥 Hot Visited Call Them Needs Response Hi Chris, just checking in. I’m still in…" at bounding box center [561, 214] width 267 height 18
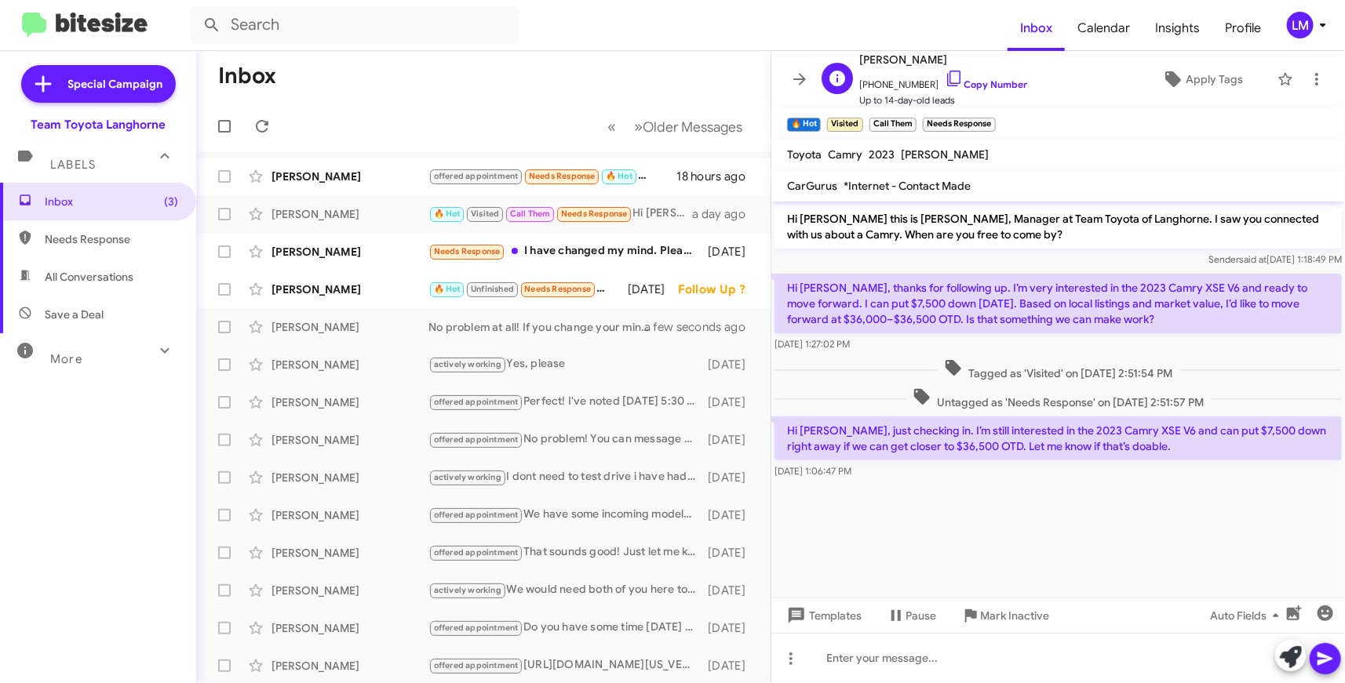
click at [905, 56] on span "Alfonso Falcon" at bounding box center [943, 59] width 168 height 19
copy span "Falcon"
click at [1283, 654] on icon at bounding box center [1291, 657] width 22 height 22
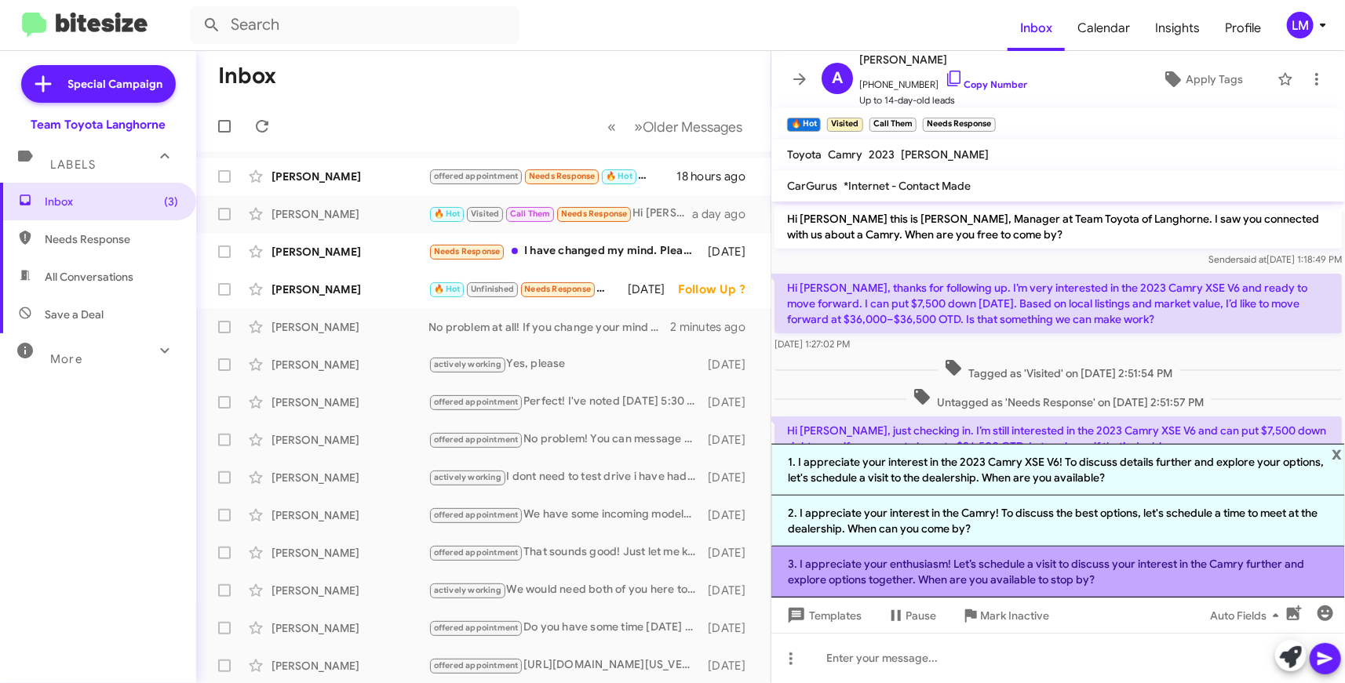
click at [946, 573] on li "3. I appreciate your enthusiasm! Let’s schedule a visit to discuss your interes…" at bounding box center [1057, 572] width 573 height 51
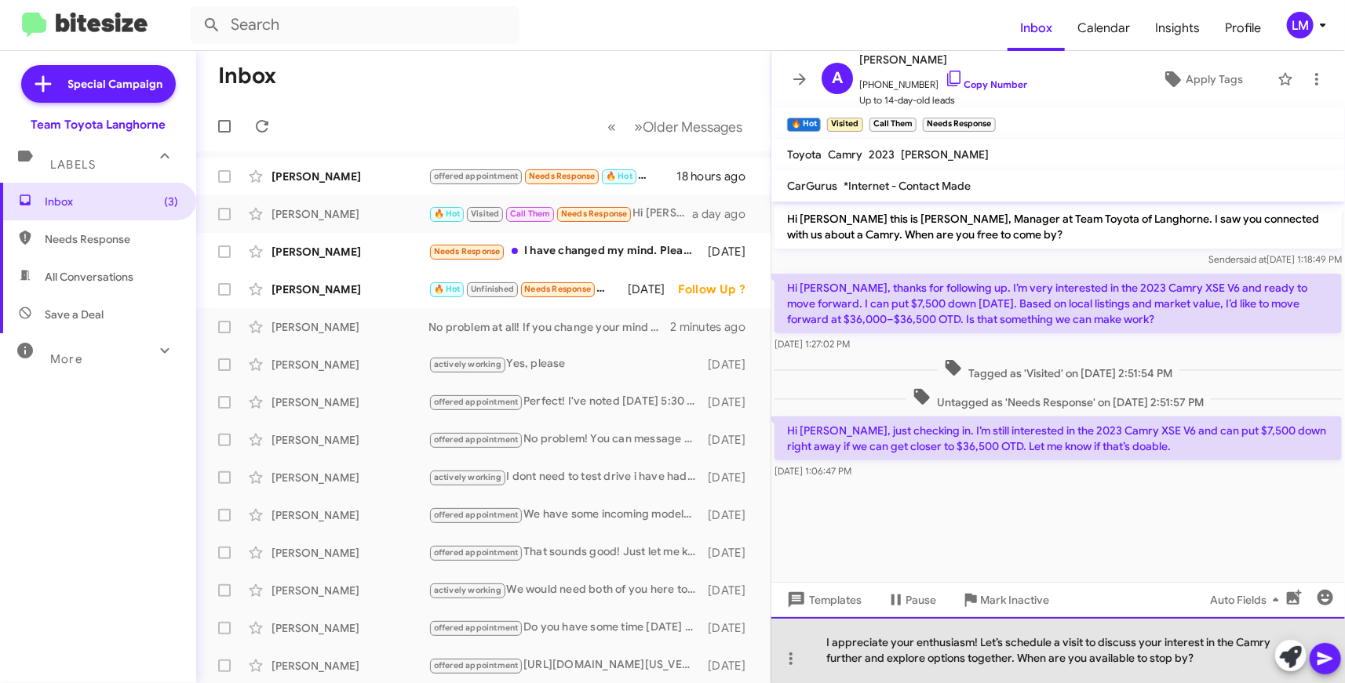
click at [985, 639] on div "I appreciate your enthusiasm! Let’s schedule a visit to discuss your interest i…" at bounding box center [1057, 650] width 573 height 66
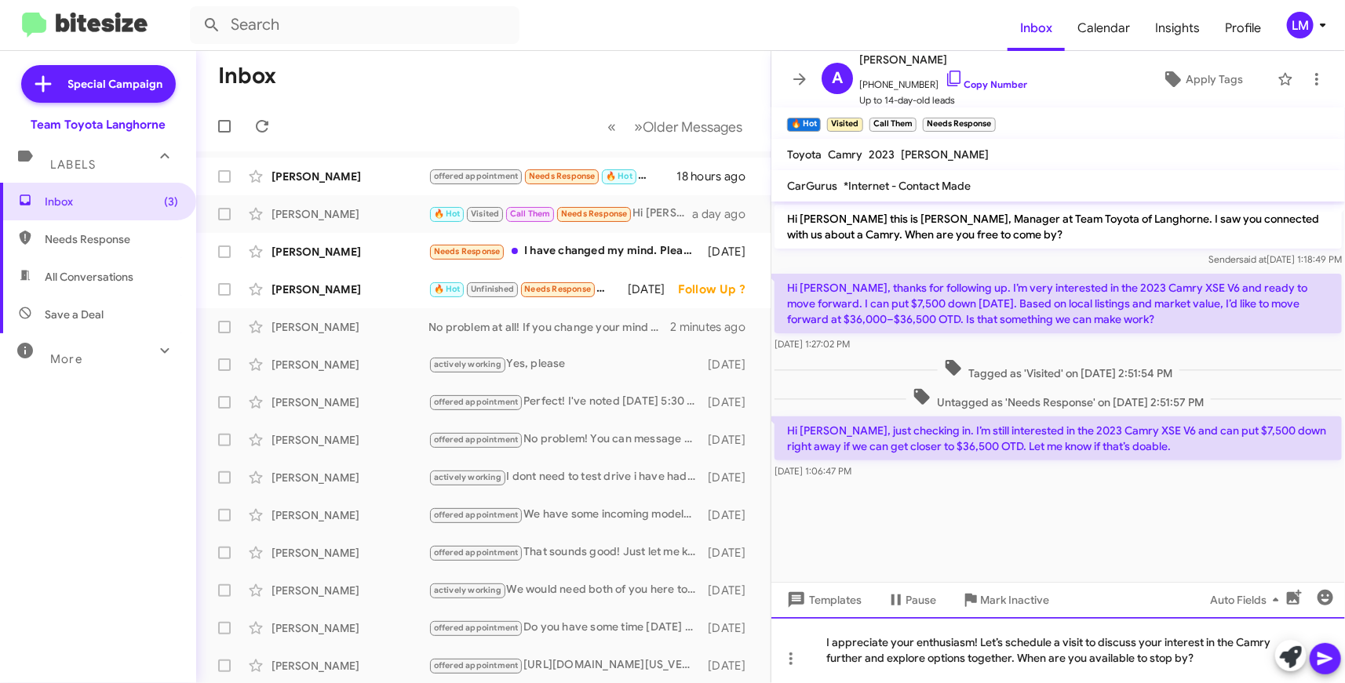
click at [978, 640] on div "I appreciate your enthusiasm! Let’s schedule a visit to discuss your interest i…" at bounding box center [1057, 650] width 573 height 66
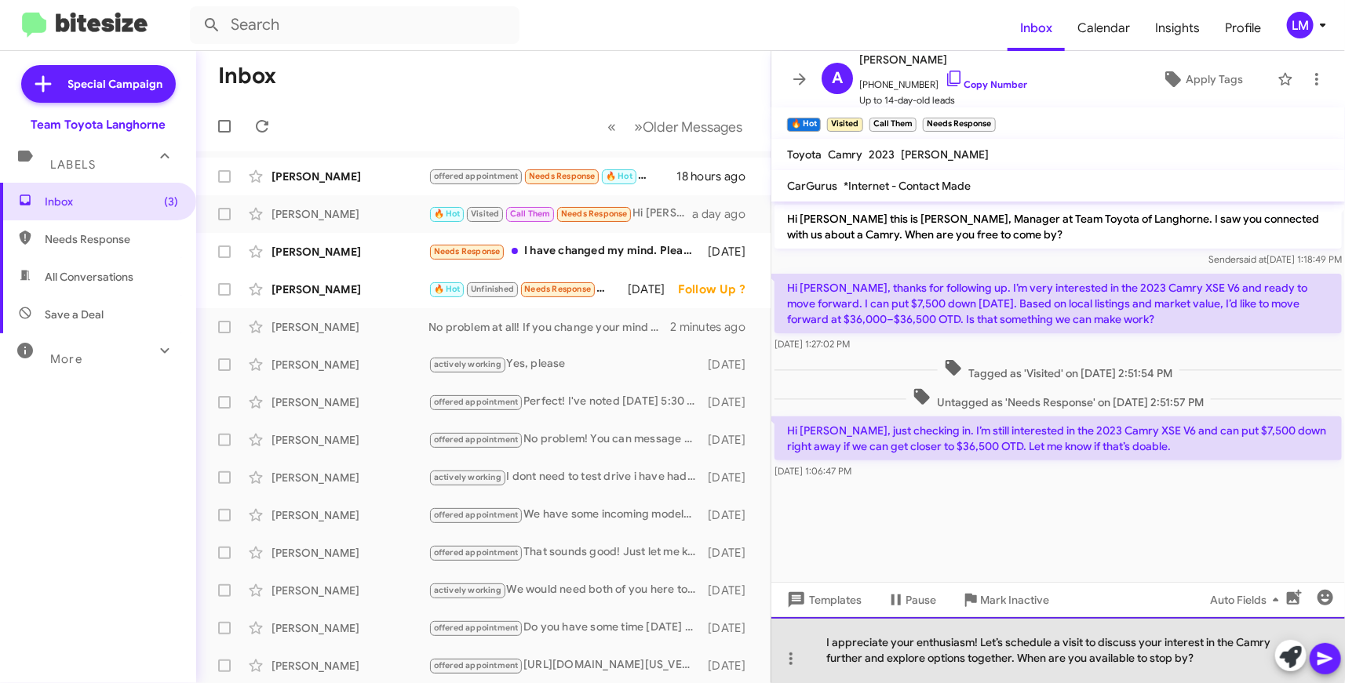
drag, startPoint x: 976, startPoint y: 640, endPoint x: 1206, endPoint y: 659, distance: 230.6
click at [1206, 659] on div "I appreciate your enthusiasm! Let’s schedule a visit to discuss your interest i…" at bounding box center [1057, 650] width 573 height 66
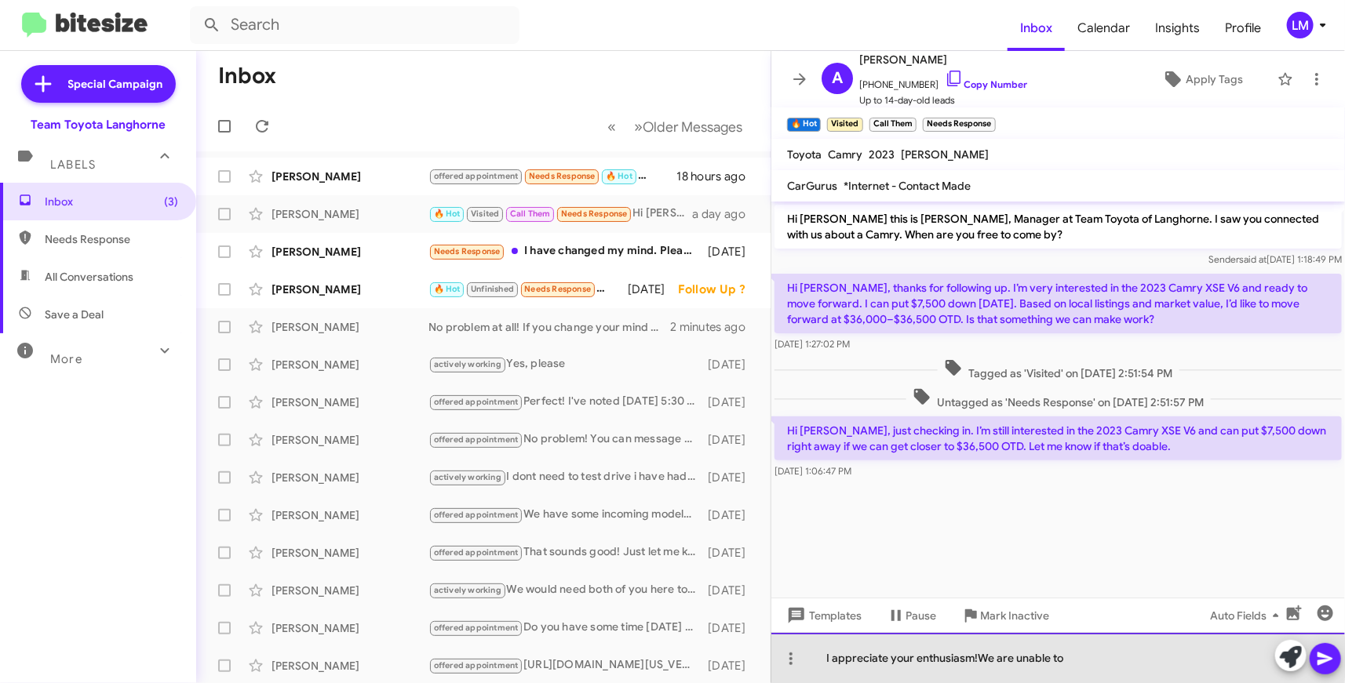
click at [975, 659] on div "I appreciate your enthusiasm!We are unable to" at bounding box center [1057, 658] width 573 height 50
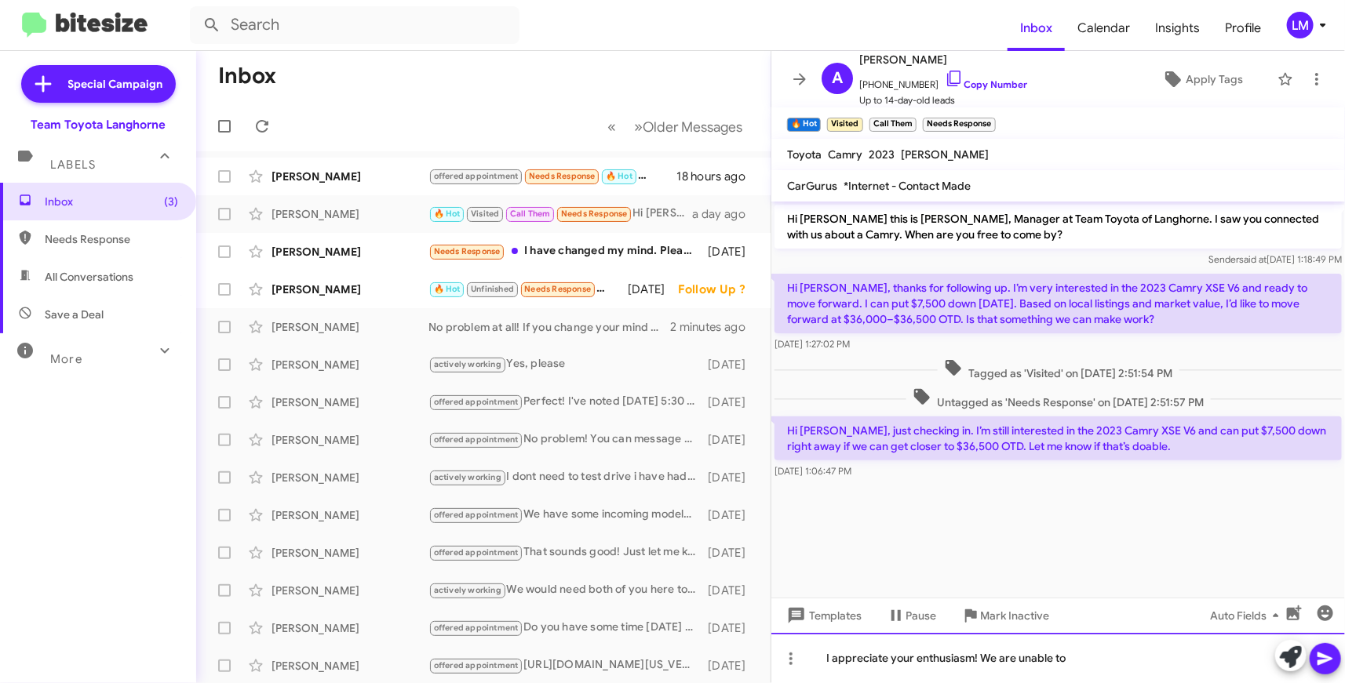
click at [1069, 652] on div "I appreciate your enthusiasm! We are unable to" at bounding box center [1057, 658] width 573 height 50
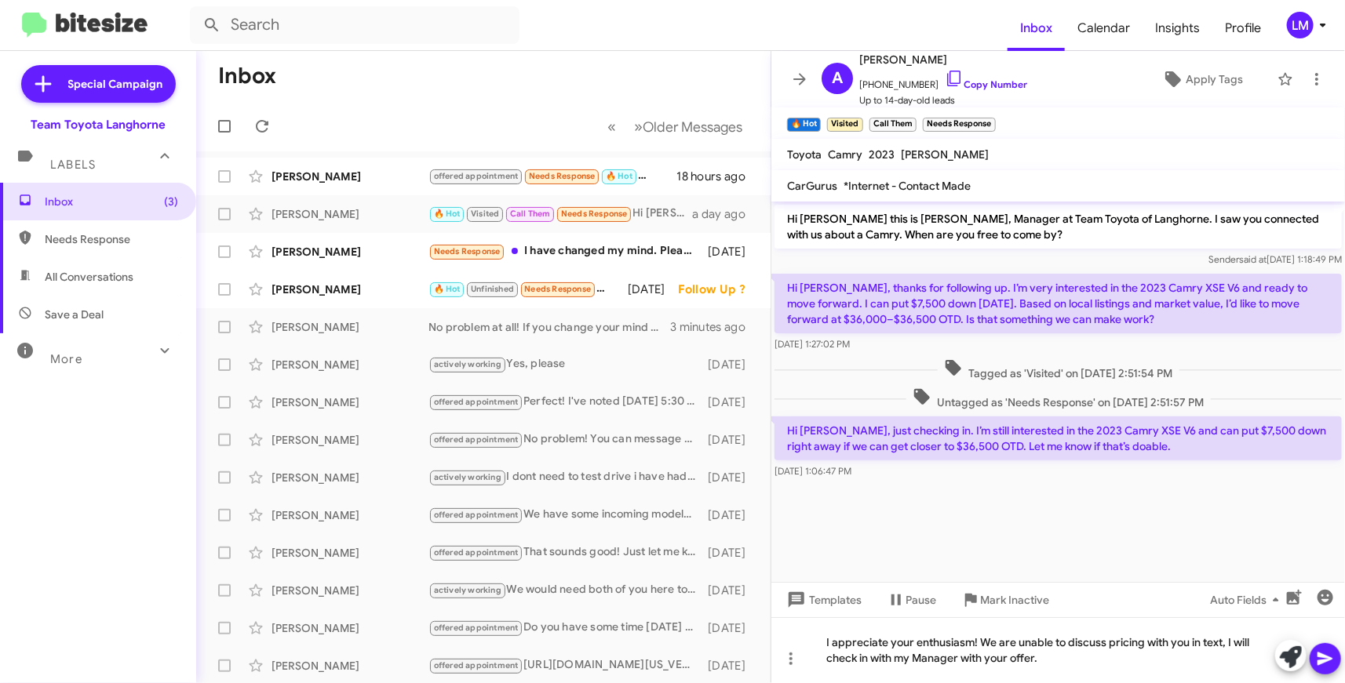
click at [1322, 657] on icon at bounding box center [1324, 659] width 15 height 13
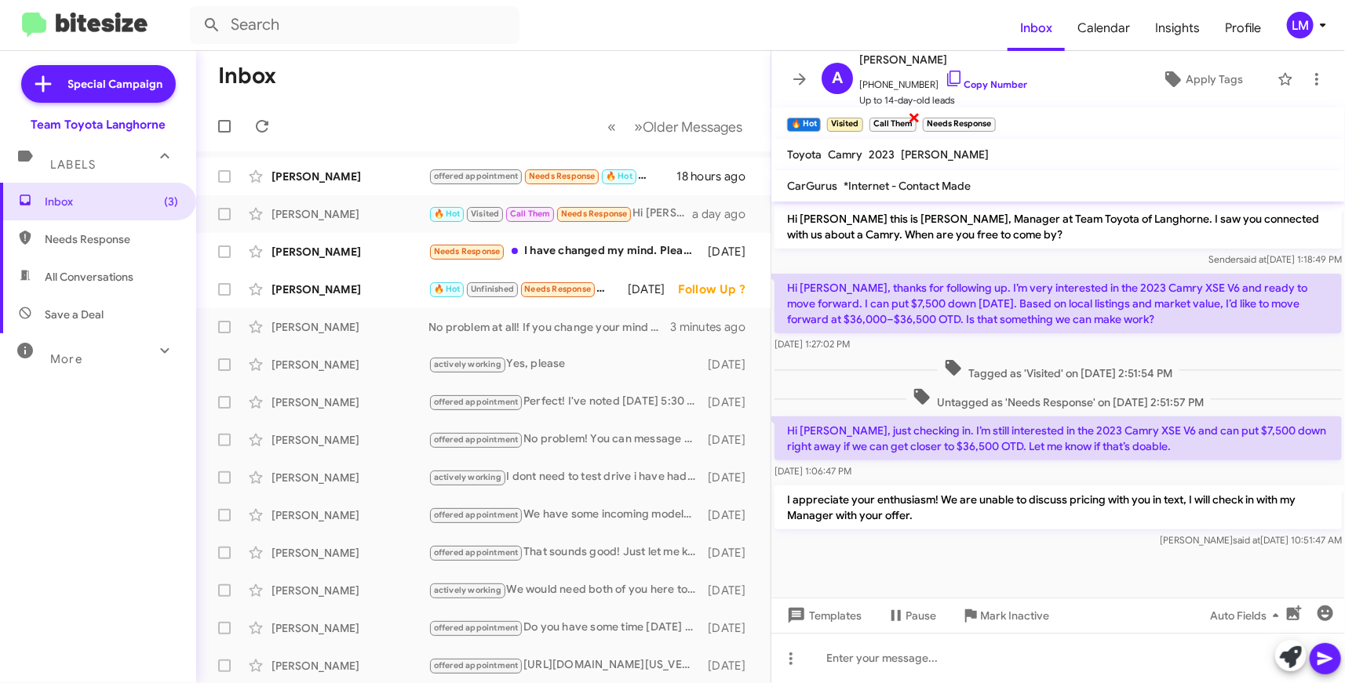
click at [913, 118] on span "×" at bounding box center [914, 116] width 13 height 19
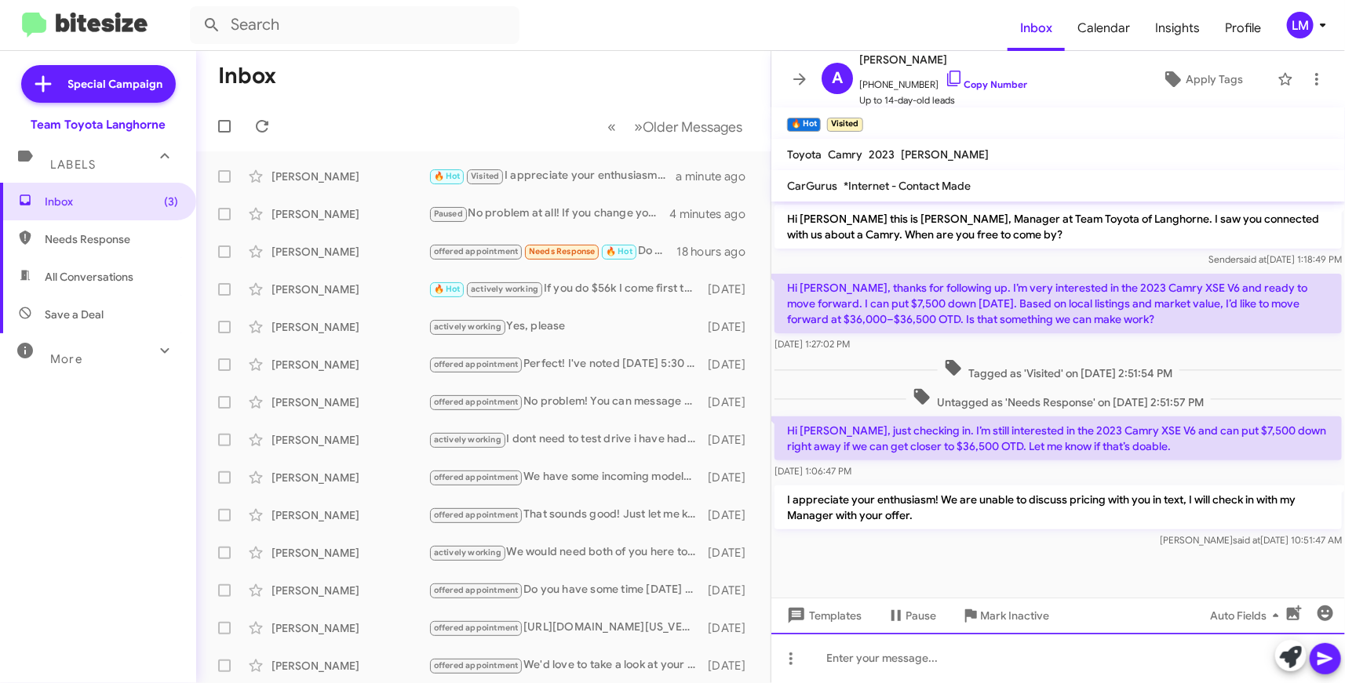
click at [860, 655] on div at bounding box center [1057, 658] width 573 height 50
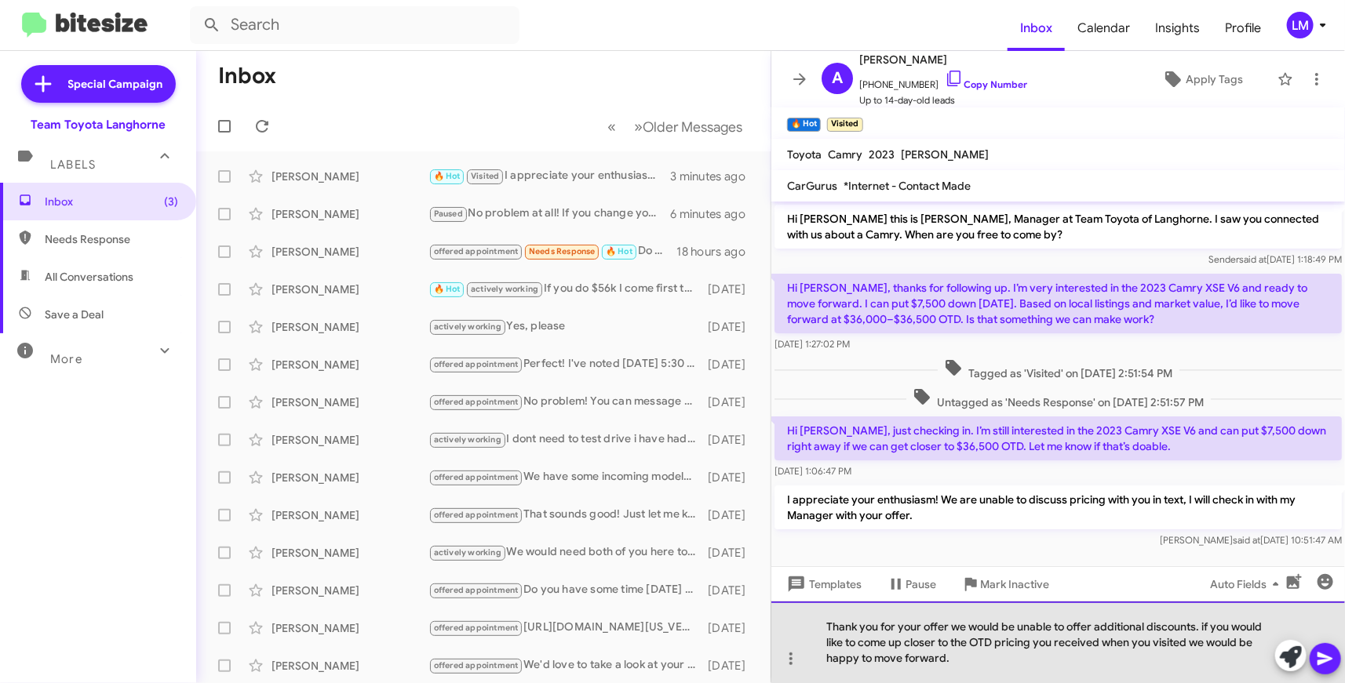
drag, startPoint x: 1205, startPoint y: 625, endPoint x: 1217, endPoint y: 617, distance: 14.1
click at [1206, 625] on div "Thank you for your offer we would be unable to offer additional discounts. if y…" at bounding box center [1057, 643] width 573 height 82
click at [905, 641] on div "Thank you for your offer we would be unable to offer additional discounts. If y…" at bounding box center [1057, 643] width 573 height 82
click at [930, 657] on div "Thank you for your offer we would be unable to offer additional discounts. If y…" at bounding box center [1057, 643] width 573 height 82
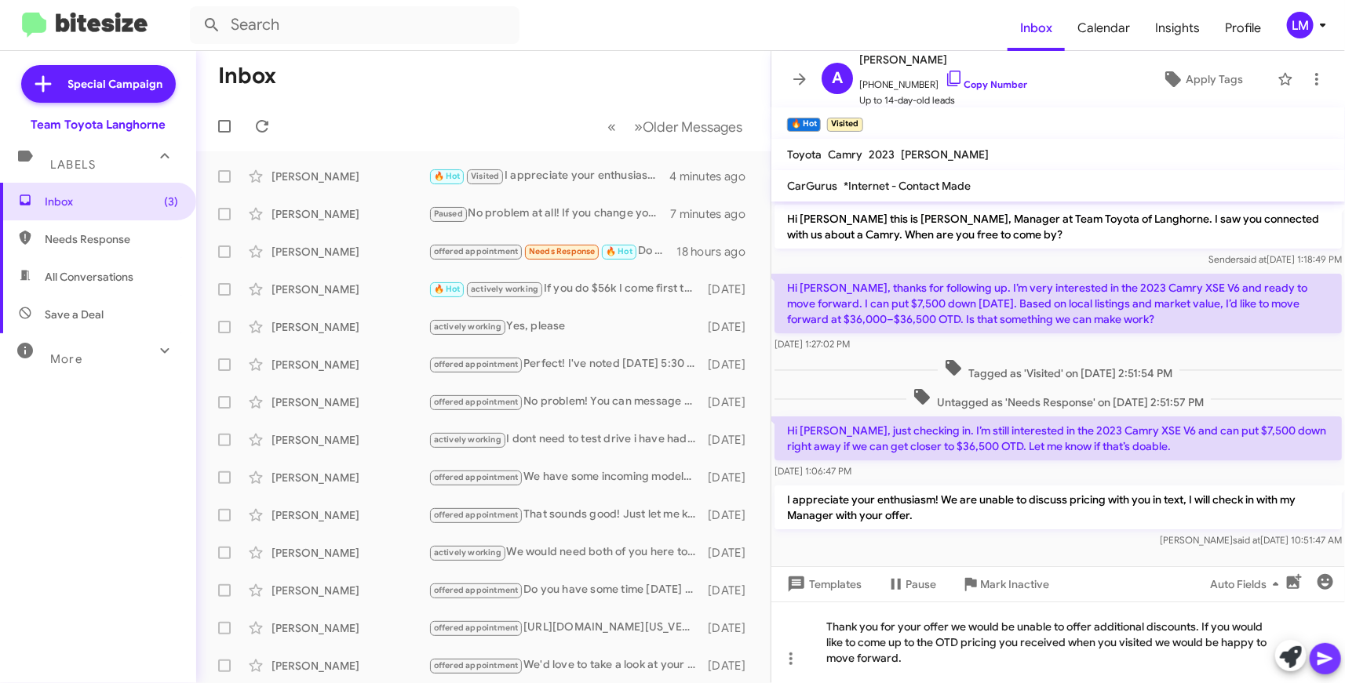
click at [1330, 652] on icon at bounding box center [1325, 659] width 19 height 19
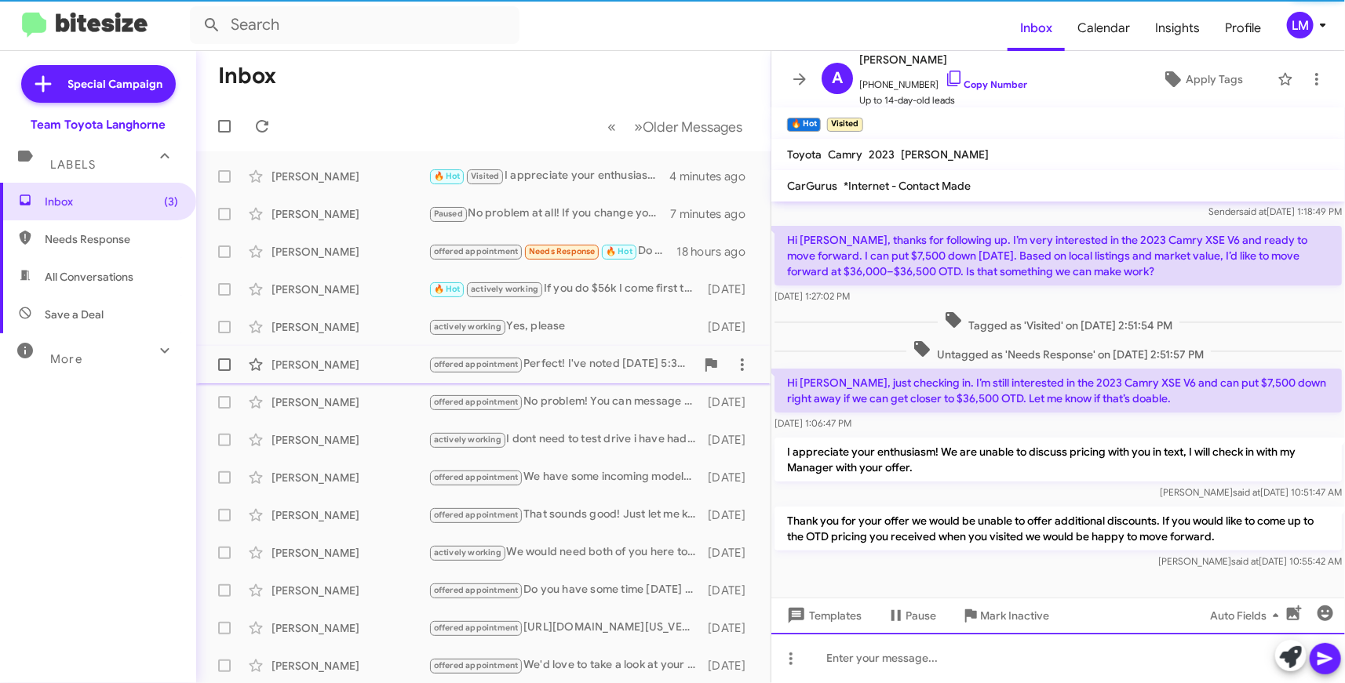
scroll to position [50, 0]
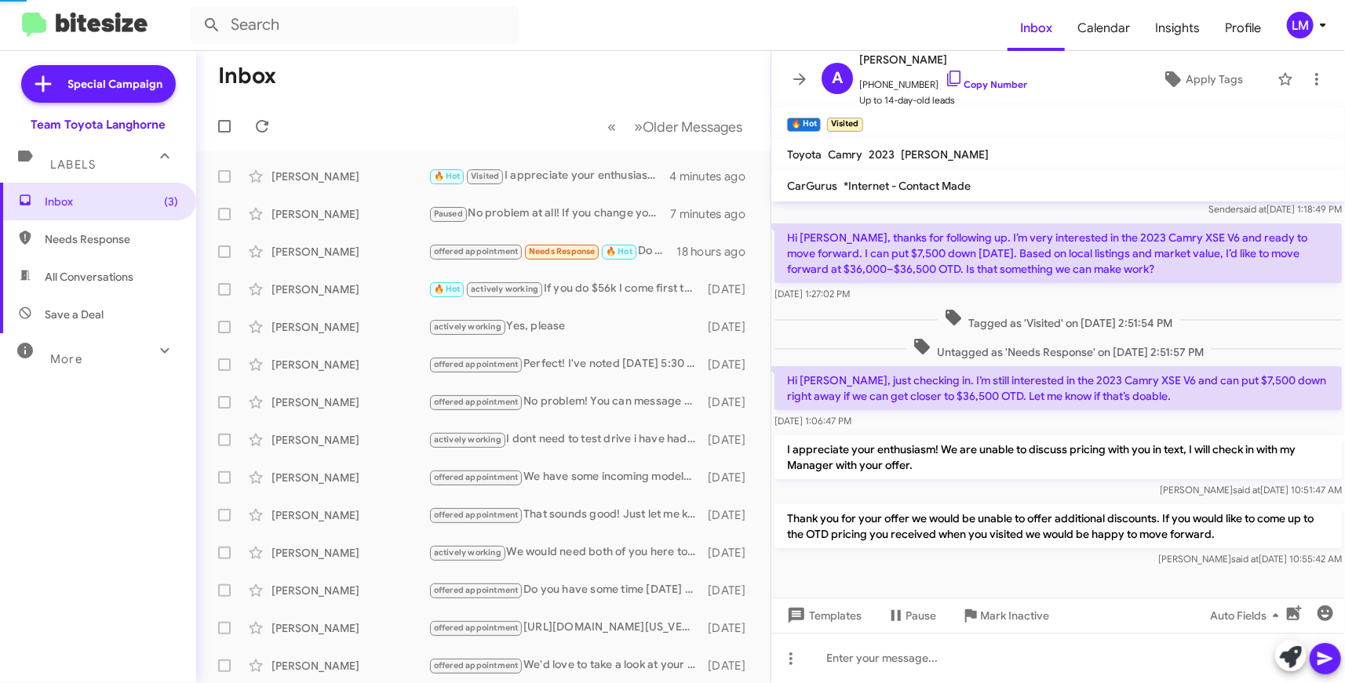
click at [1076, 136] on mat-toolbar "🔥 Hot × Visited ×" at bounding box center [1057, 122] width 573 height 31
click at [27, 512] on div "Inbox (3) Needs Response All Conversations Save a Deal More Important 🔥 Hot App…" at bounding box center [98, 388] width 196 height 410
click at [1191, 78] on span "Apply Tags" at bounding box center [1213, 79] width 57 height 28
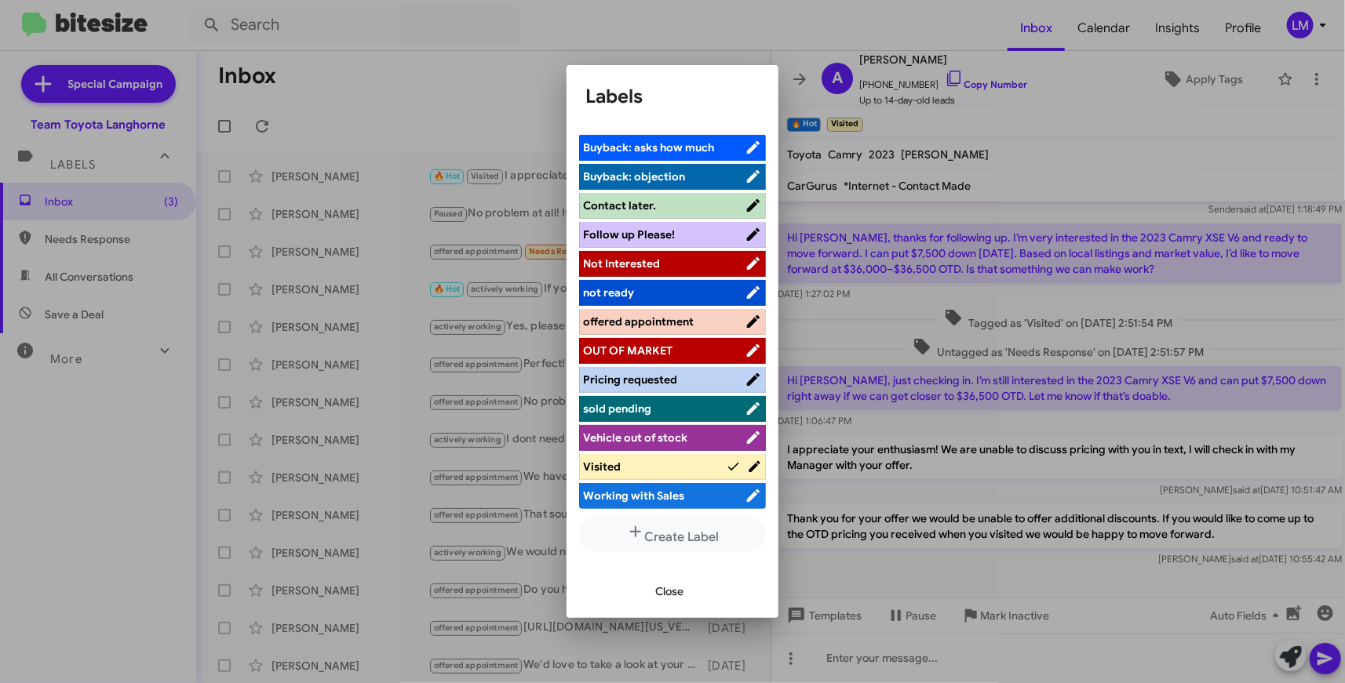
scroll to position [177, 0]
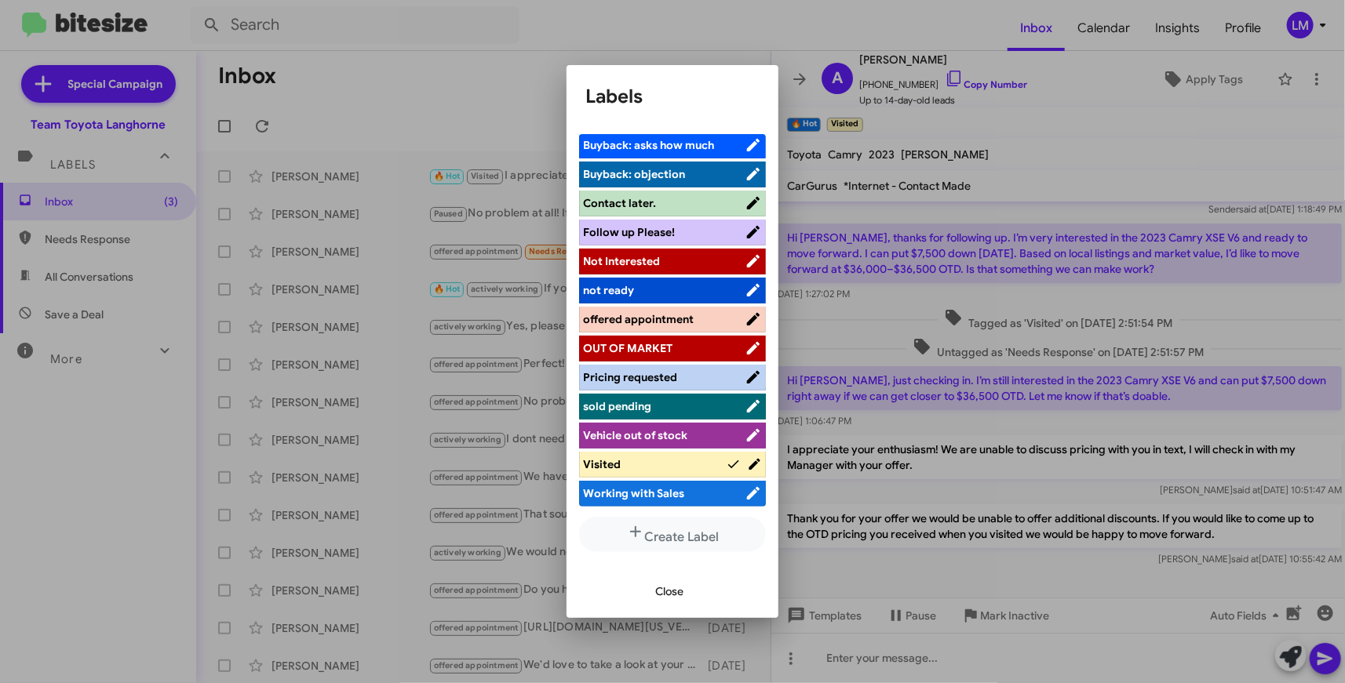
click at [680, 497] on span "Working with Sales" at bounding box center [633, 493] width 101 height 14
click at [675, 593] on span "Close" at bounding box center [669, 591] width 28 height 28
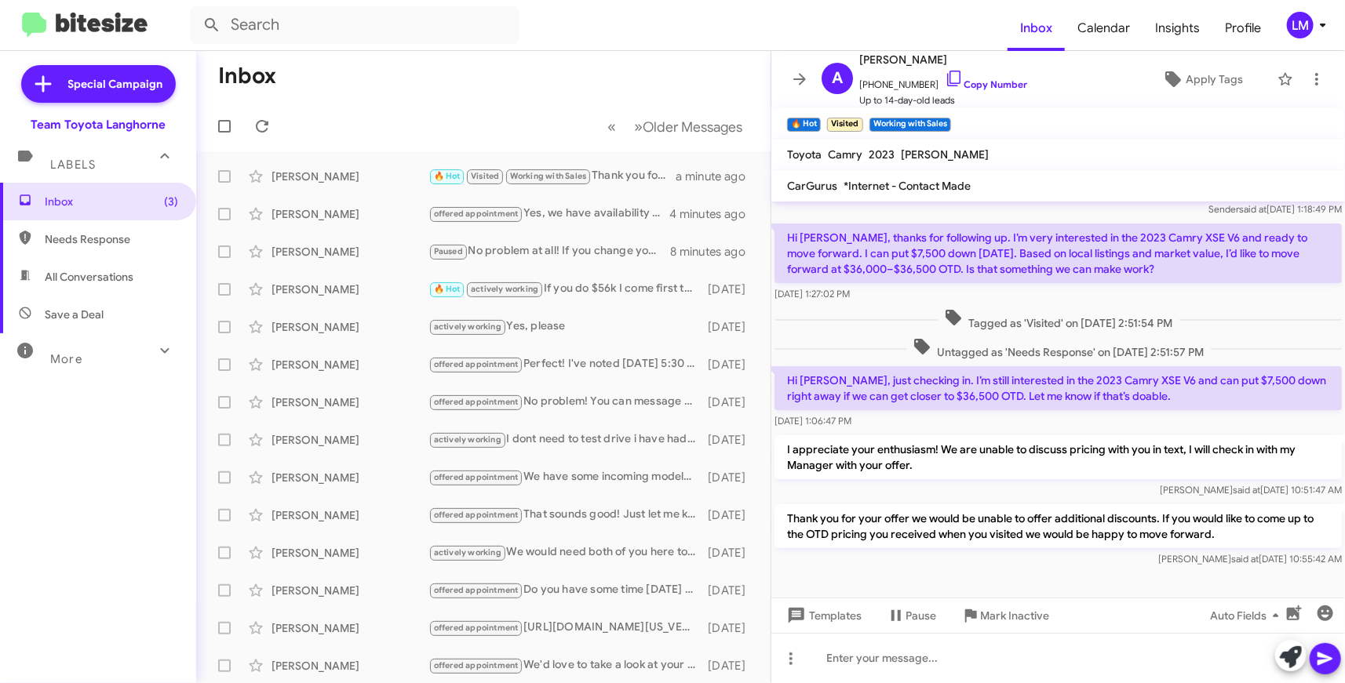
click at [555, 78] on mat-toolbar-row "Inbox" at bounding box center [483, 76] width 574 height 50
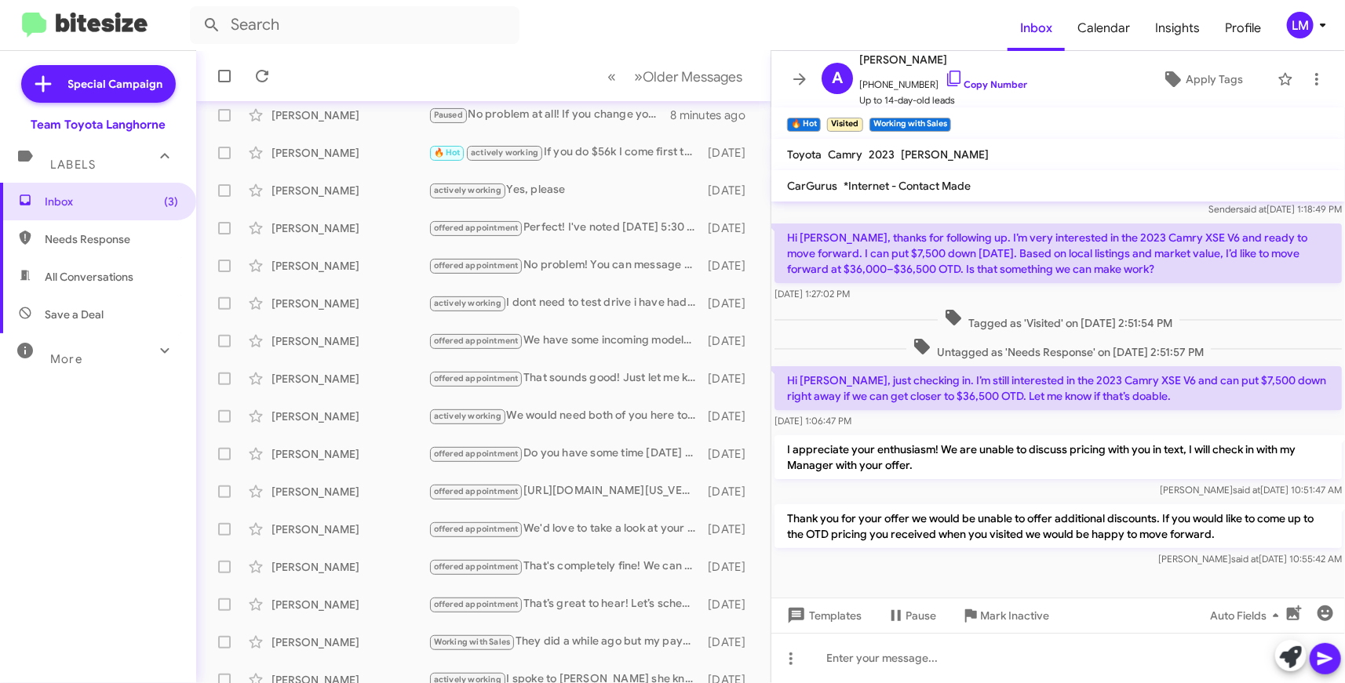
scroll to position [0, 0]
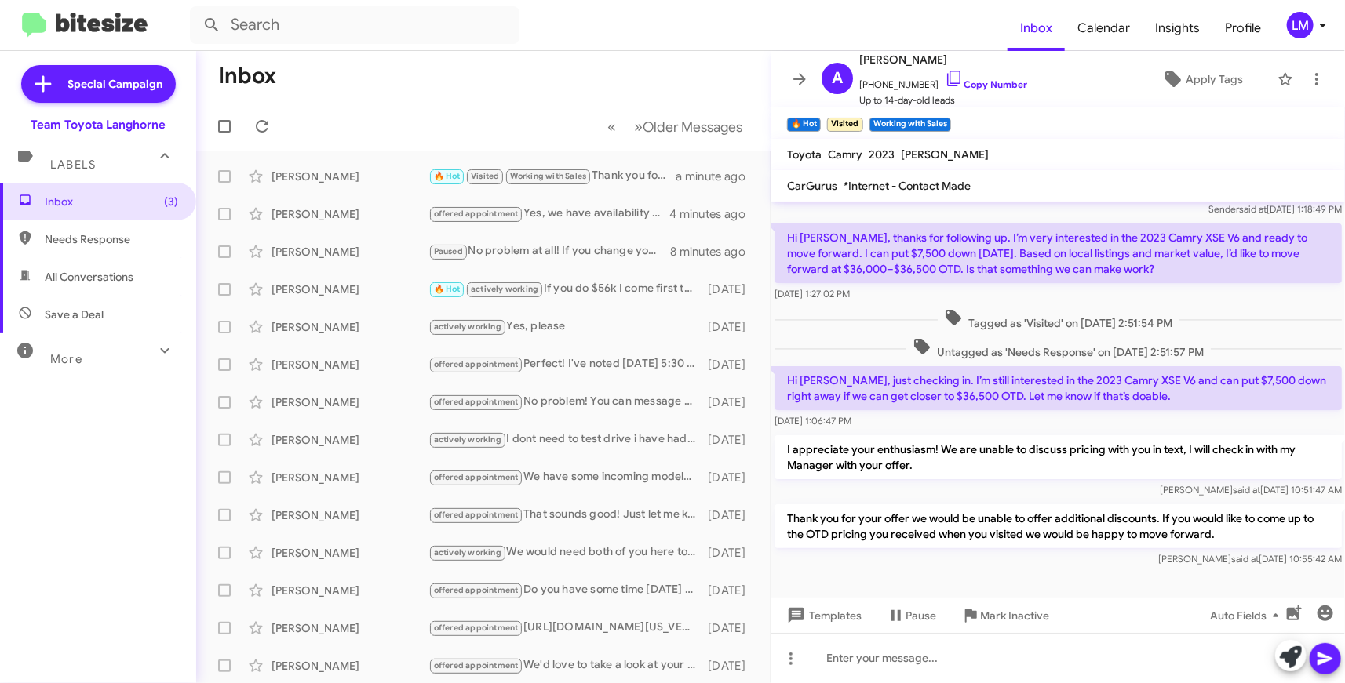
click at [406, 81] on mat-toolbar-row "Inbox" at bounding box center [483, 76] width 574 height 50
